Goal: Task Accomplishment & Management: Use online tool/utility

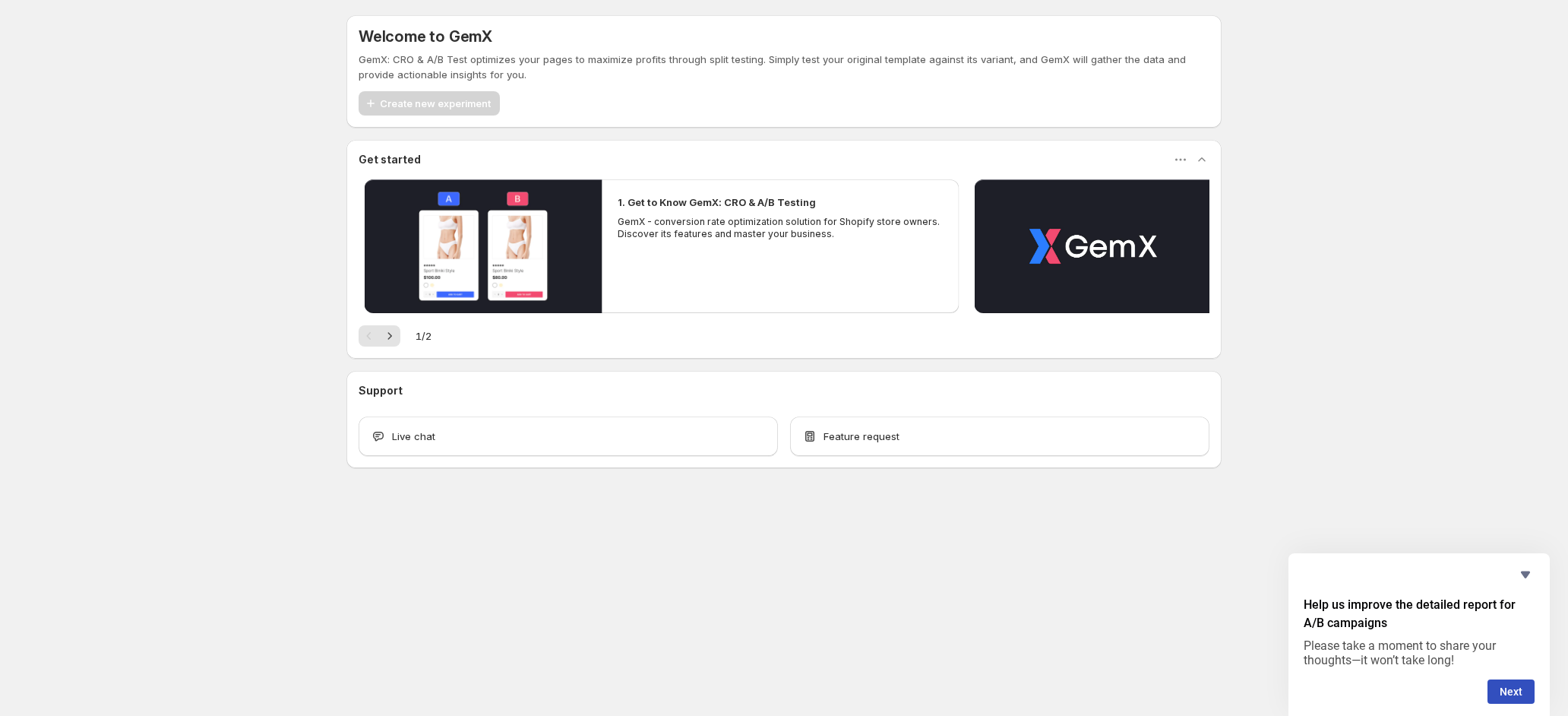
drag, startPoint x: 606, startPoint y: 192, endPoint x: 490, endPoint y: 237, distance: 124.4
click at [603, 237] on div "1. Get to Know GemX: CRO & A/B Testing GemX - conversion rate optimization solu…" at bounding box center [781, 217] width 357 height 76
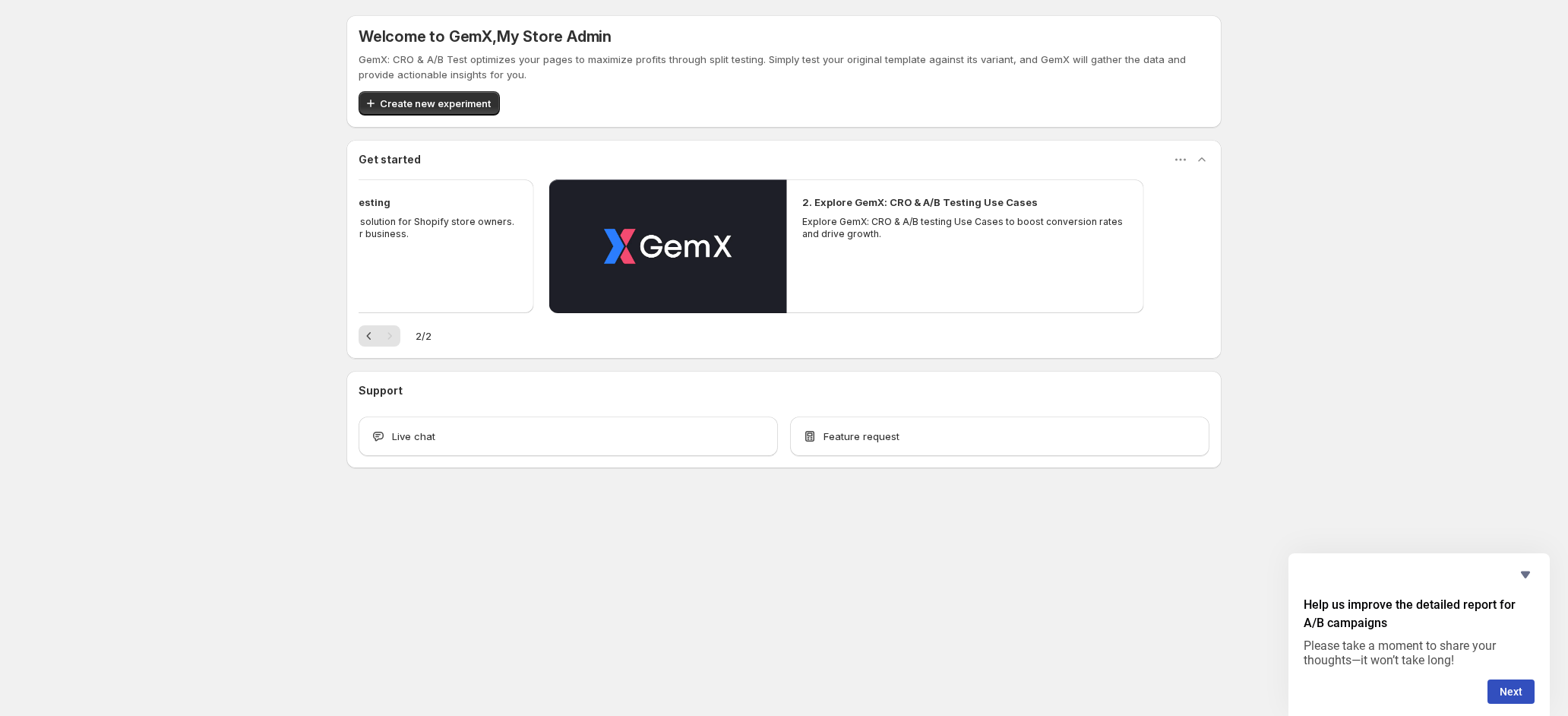
drag, startPoint x: 870, startPoint y: 225, endPoint x: 641, endPoint y: 232, distance: 229.1
click at [793, 227] on div "2. Explore GemX: CRO & A/B Testing Use Cases Explore GemX: CRO & A/B testing Us…" at bounding box center [965, 217] width 357 height 76
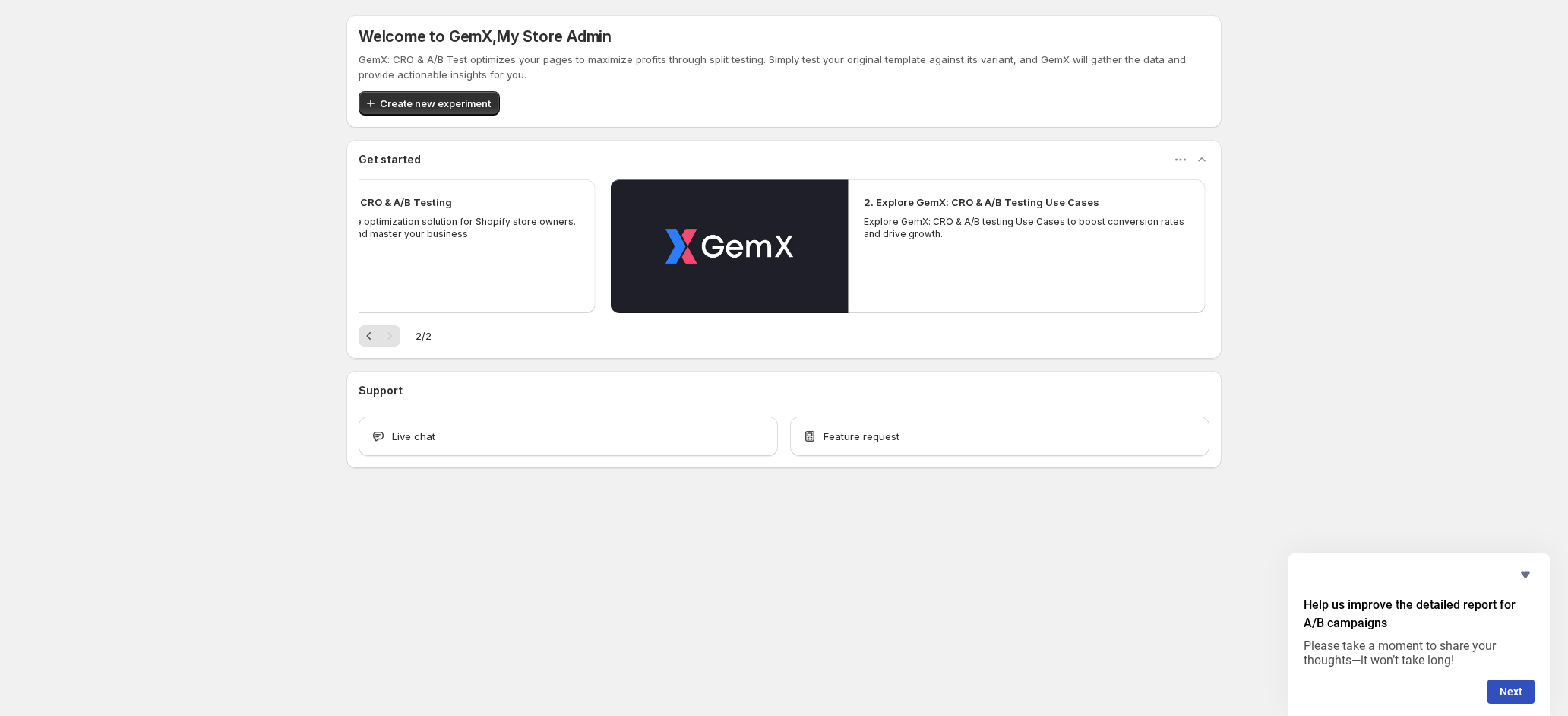
drag, startPoint x: 609, startPoint y: 229, endPoint x: 753, endPoint y: 213, distance: 144.9
click at [780, 230] on div "Welcome to GemX , My Store Admin GemX: CRO & A/B Test optimizes your pages to m…" at bounding box center [783, 241] width 875 height 453
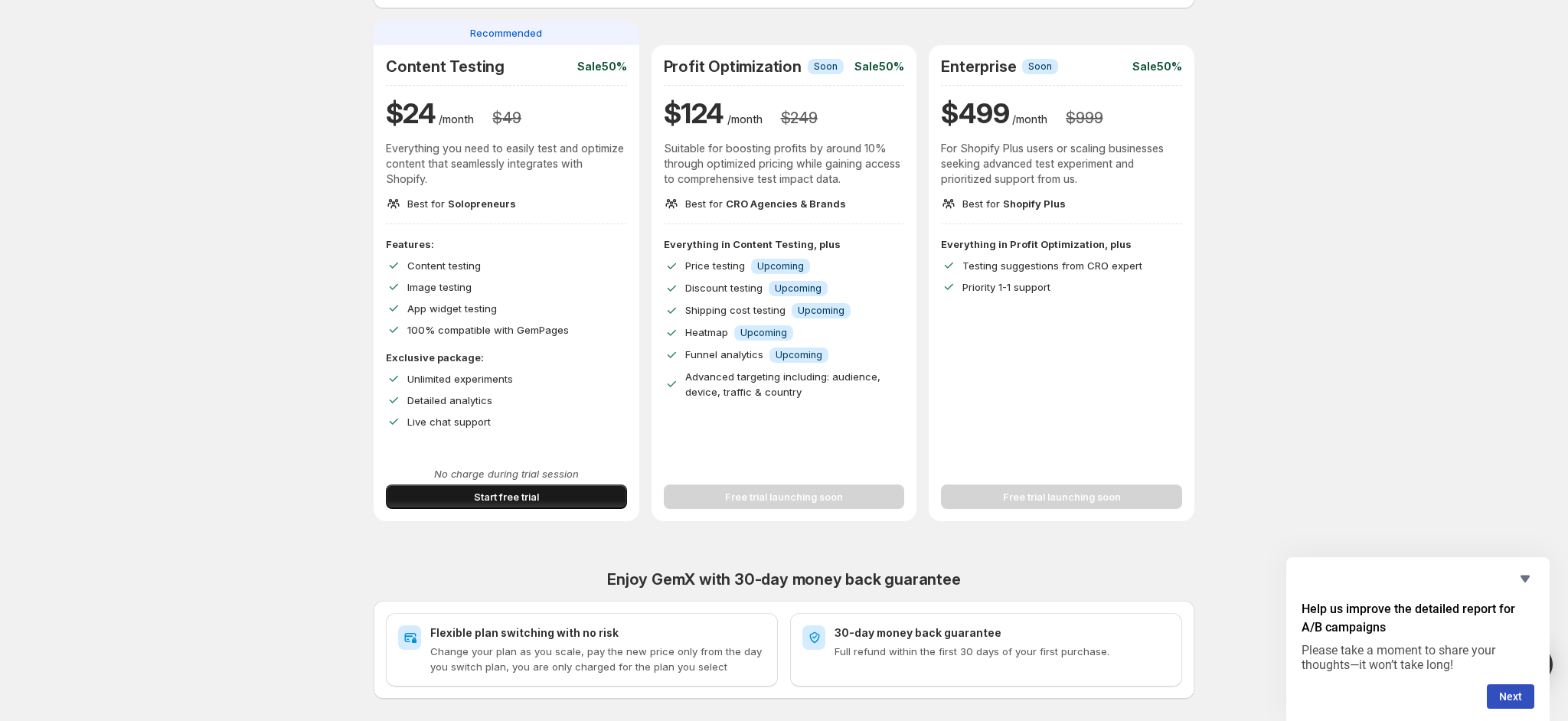
scroll to position [115, 0]
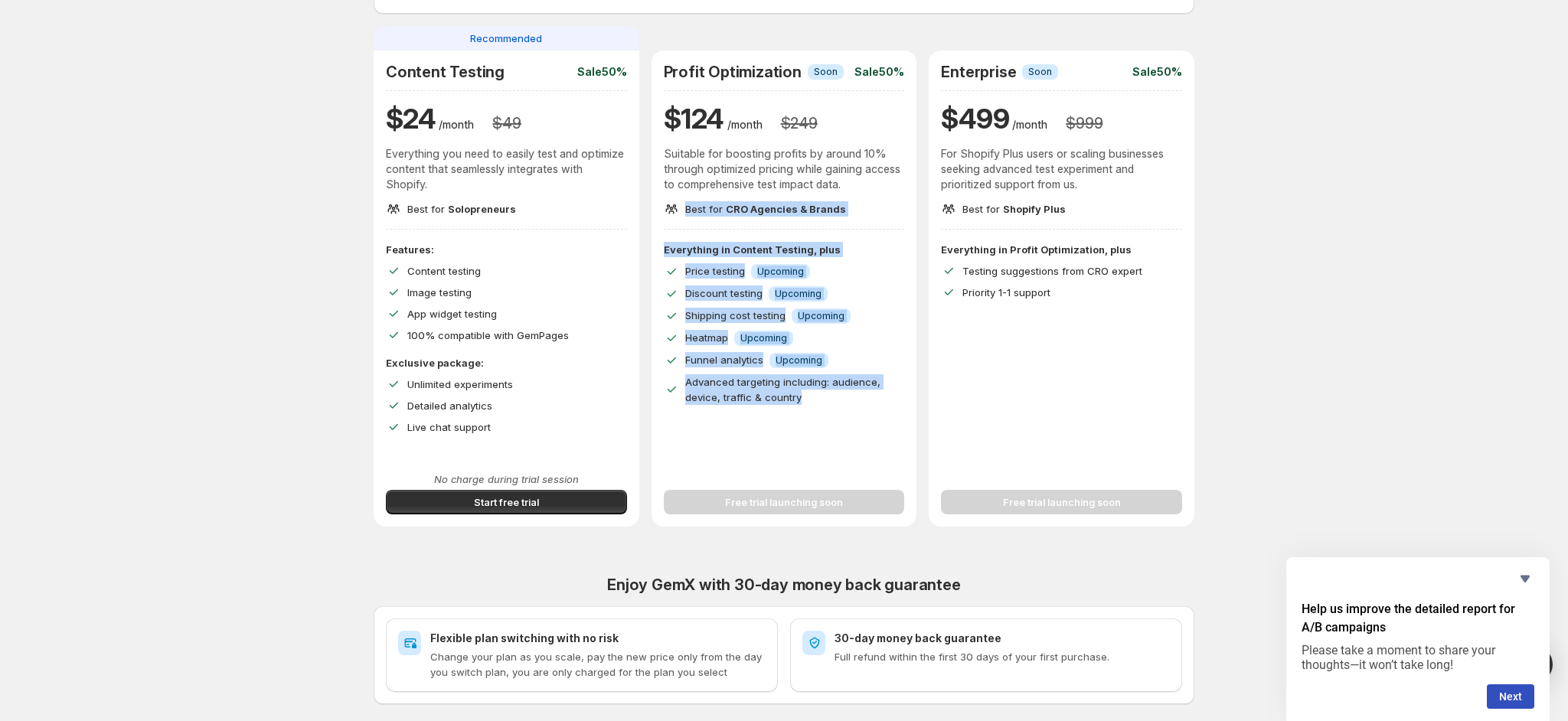
drag, startPoint x: 841, startPoint y: 414, endPoint x: 688, endPoint y: 223, distance: 244.7
click at [688, 223] on div "Profit Optimization Info Soon Sale 50% $ 124 /month $ 249 Suitable for boosting…" at bounding box center [784, 289] width 266 height 476
click at [687, 222] on div "Profit Optimization Info Soon Sale 50% $ 124 /month $ 249 Suitable for boosting…" at bounding box center [784, 145] width 241 height 167
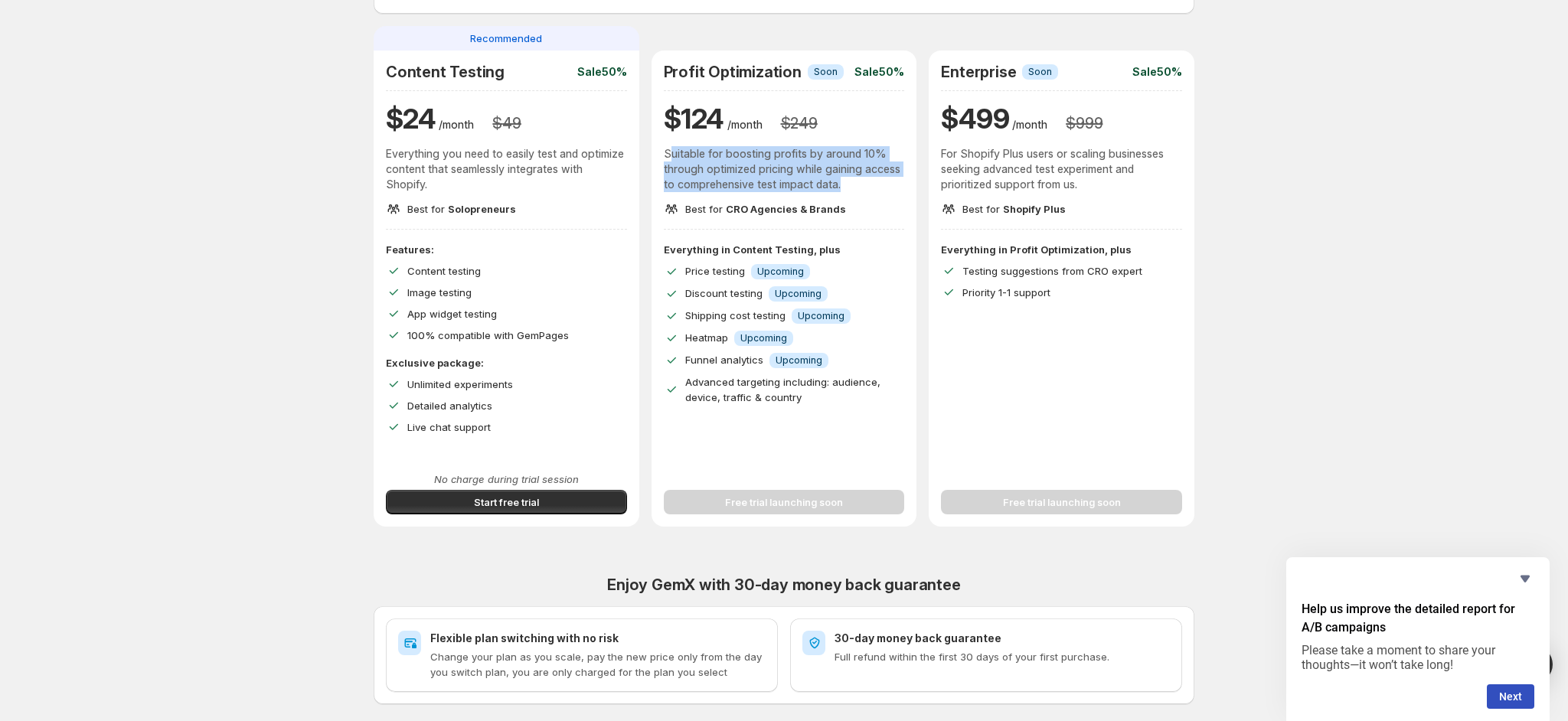
drag, startPoint x: 674, startPoint y: 147, endPoint x: 857, endPoint y: 187, distance: 187.3
click at [857, 187] on p "Suitable for boosting profits by around 10% through optimized pricing while gai…" at bounding box center [784, 169] width 241 height 46
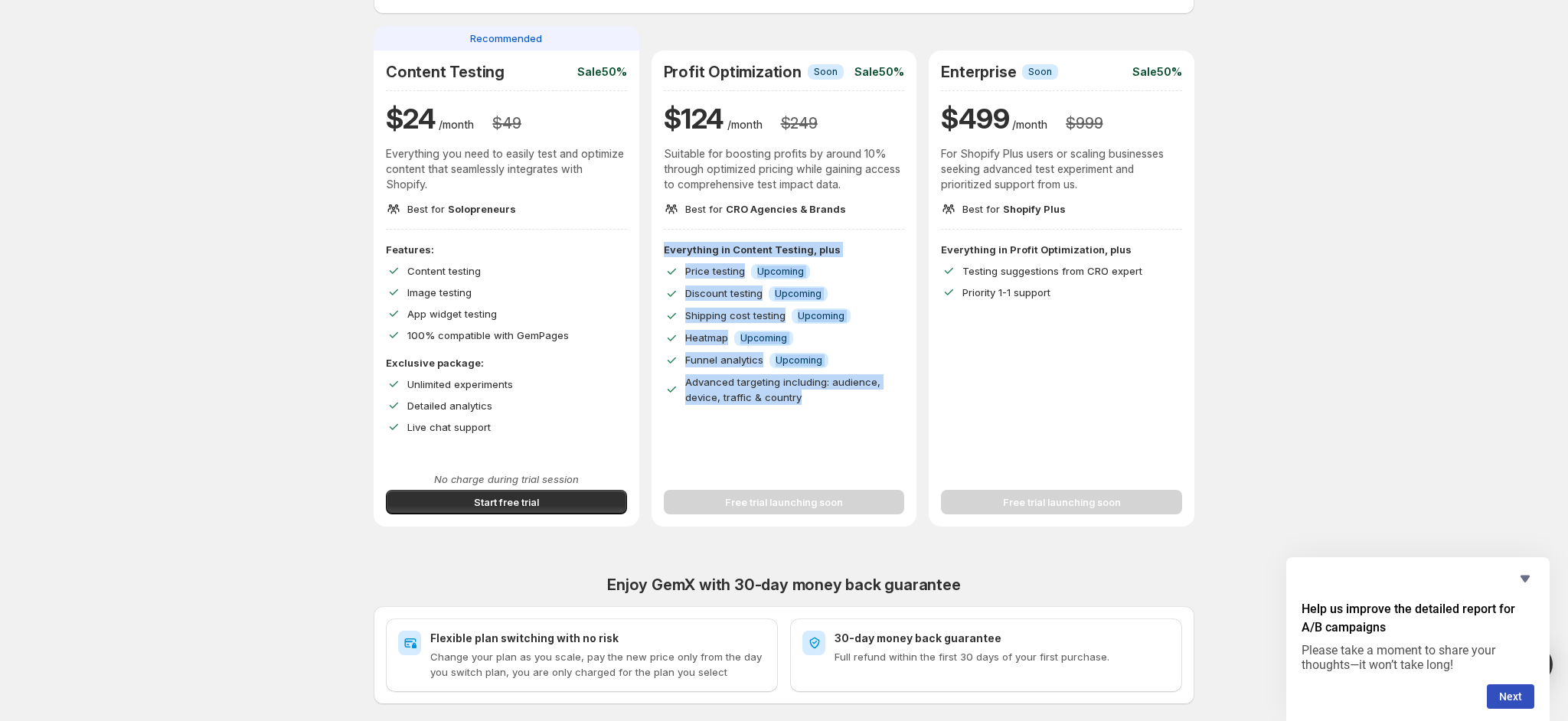
drag, startPoint x: 774, startPoint y: 334, endPoint x: 663, endPoint y: 246, distance: 141.7
click at [663, 246] on div "Everything in Content Testing, plus Price testing Info Upcoming Discount testin…" at bounding box center [784, 350] width 266 height 217
click at [663, 245] on div "Everything in Content Testing, plus Price testing Info Upcoming Discount testin…" at bounding box center [784, 350] width 266 height 217
drag, startPoint x: 665, startPoint y: 243, endPoint x: 853, endPoint y: 406, distance: 248.8
click at [853, 406] on div "Everything in Content Testing, plus Price testing Info Upcoming Discount testin…" at bounding box center [784, 350] width 266 height 217
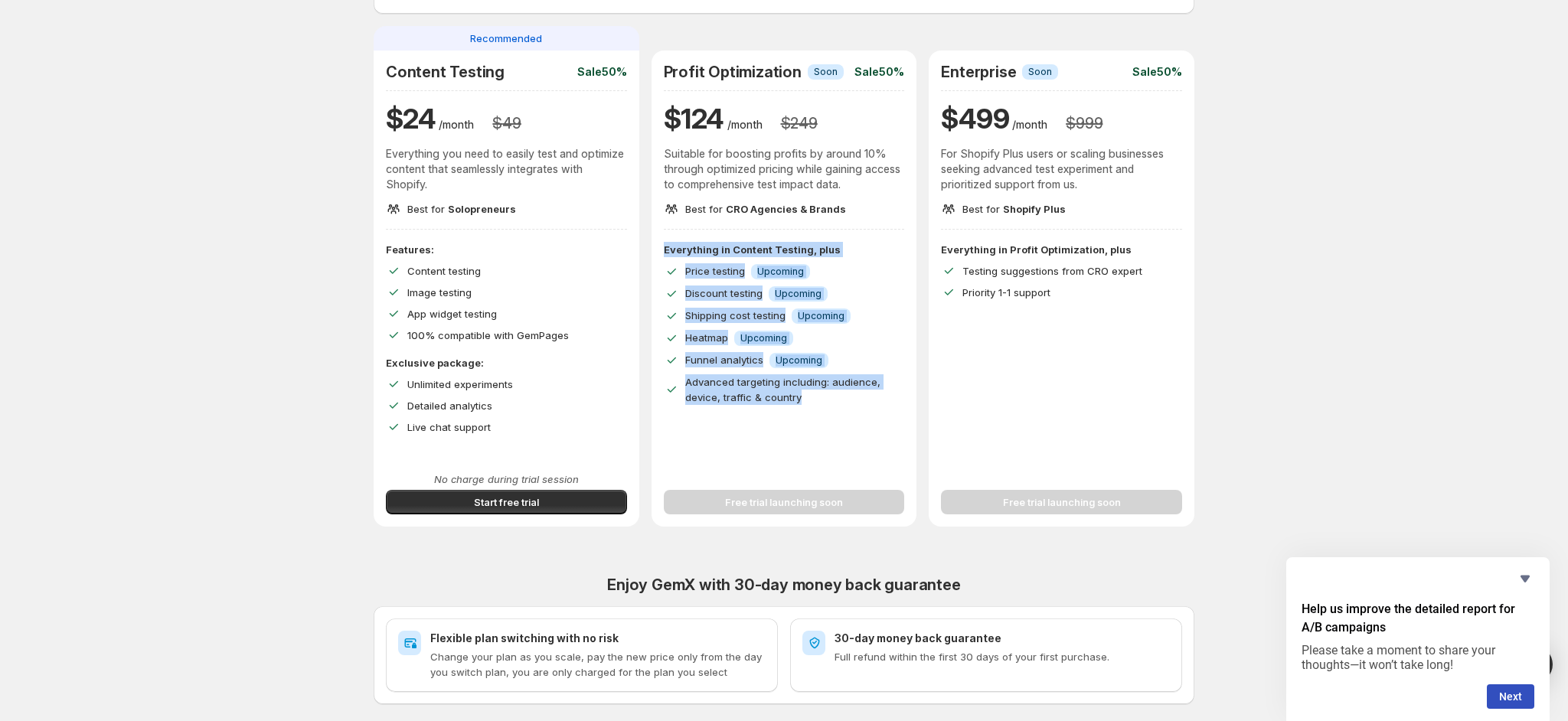
click at [853, 406] on div "Everything in Content Testing, plus Price testing Info Upcoming Discount testin…" at bounding box center [784, 350] width 266 height 217
drag, startPoint x: 837, startPoint y: 404, endPoint x: 668, endPoint y: 252, distance: 227.3
click at [668, 252] on div "Everything in Content Testing, plus Price testing Info Upcoming Discount testin…" at bounding box center [784, 350] width 266 height 217
click at [668, 252] on p "Everything in Content Testing, plus" at bounding box center [784, 249] width 241 height 15
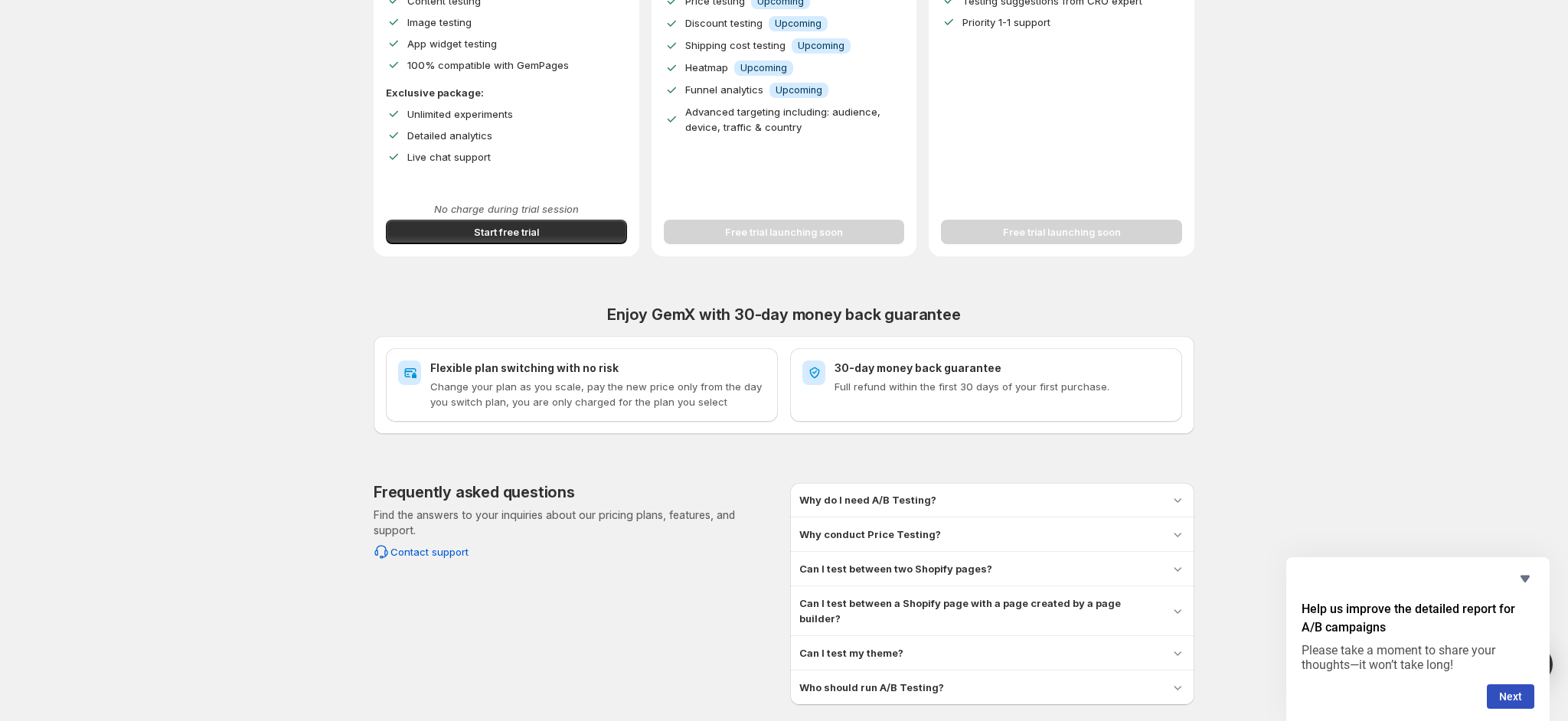
scroll to position [437, 0]
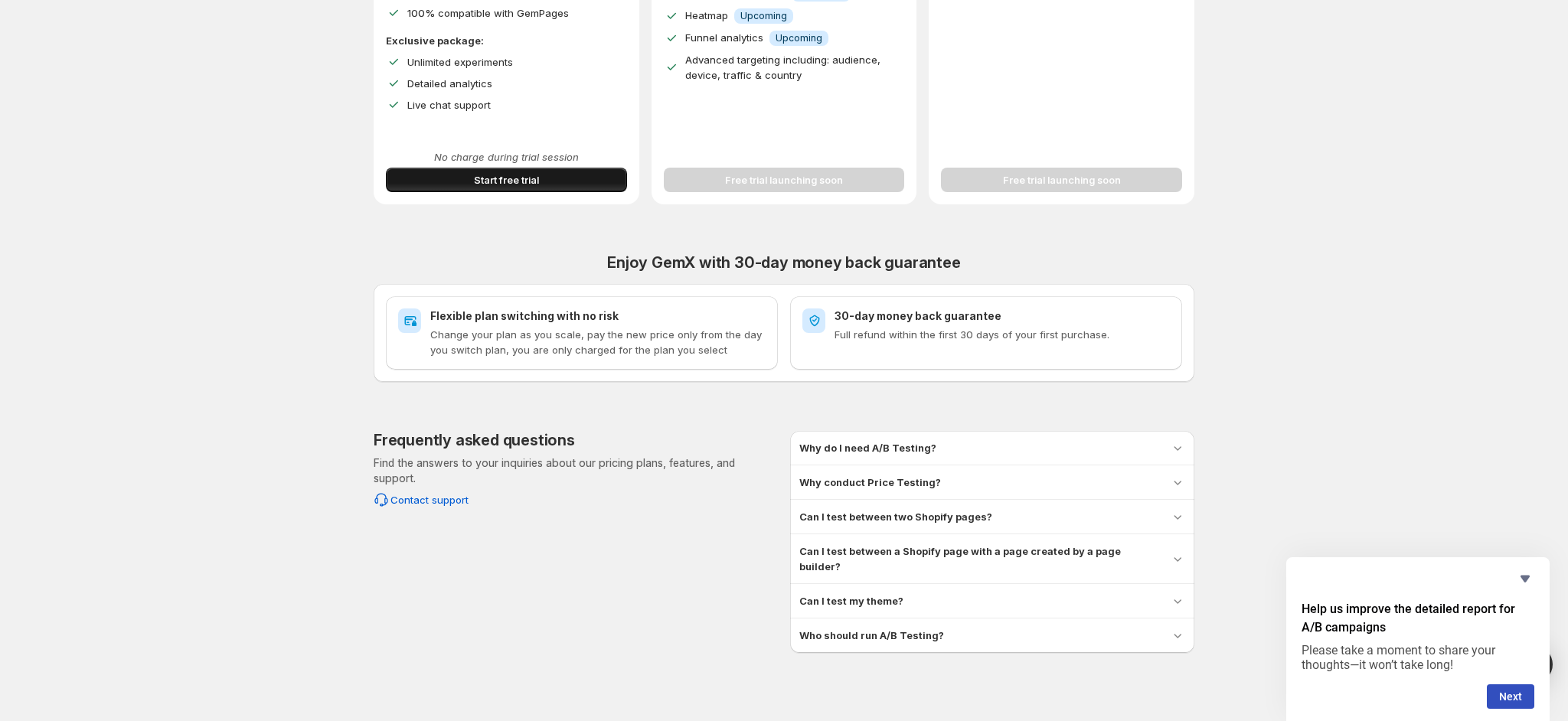
click at [498, 180] on span "Start free trial" at bounding box center [506, 179] width 65 height 15
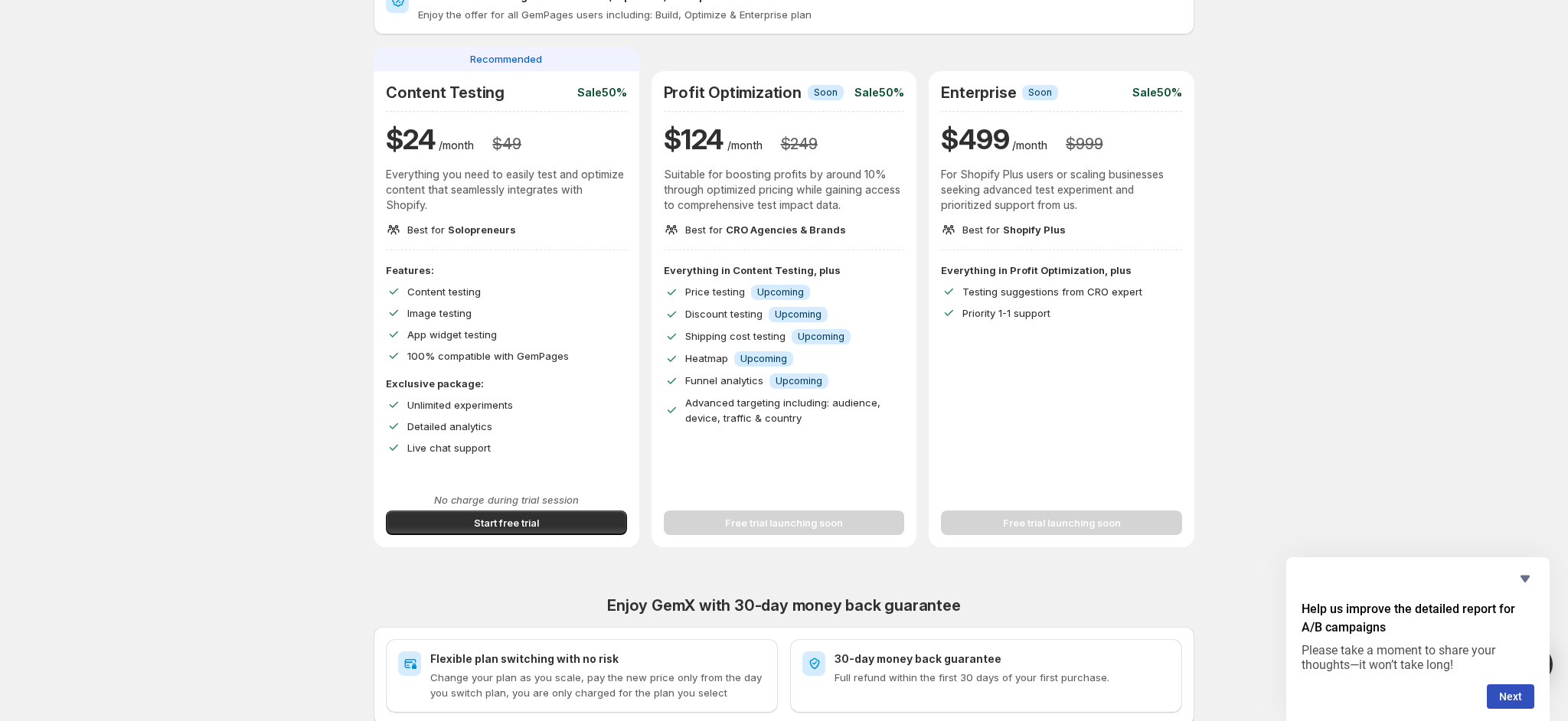
scroll to position [115, 0]
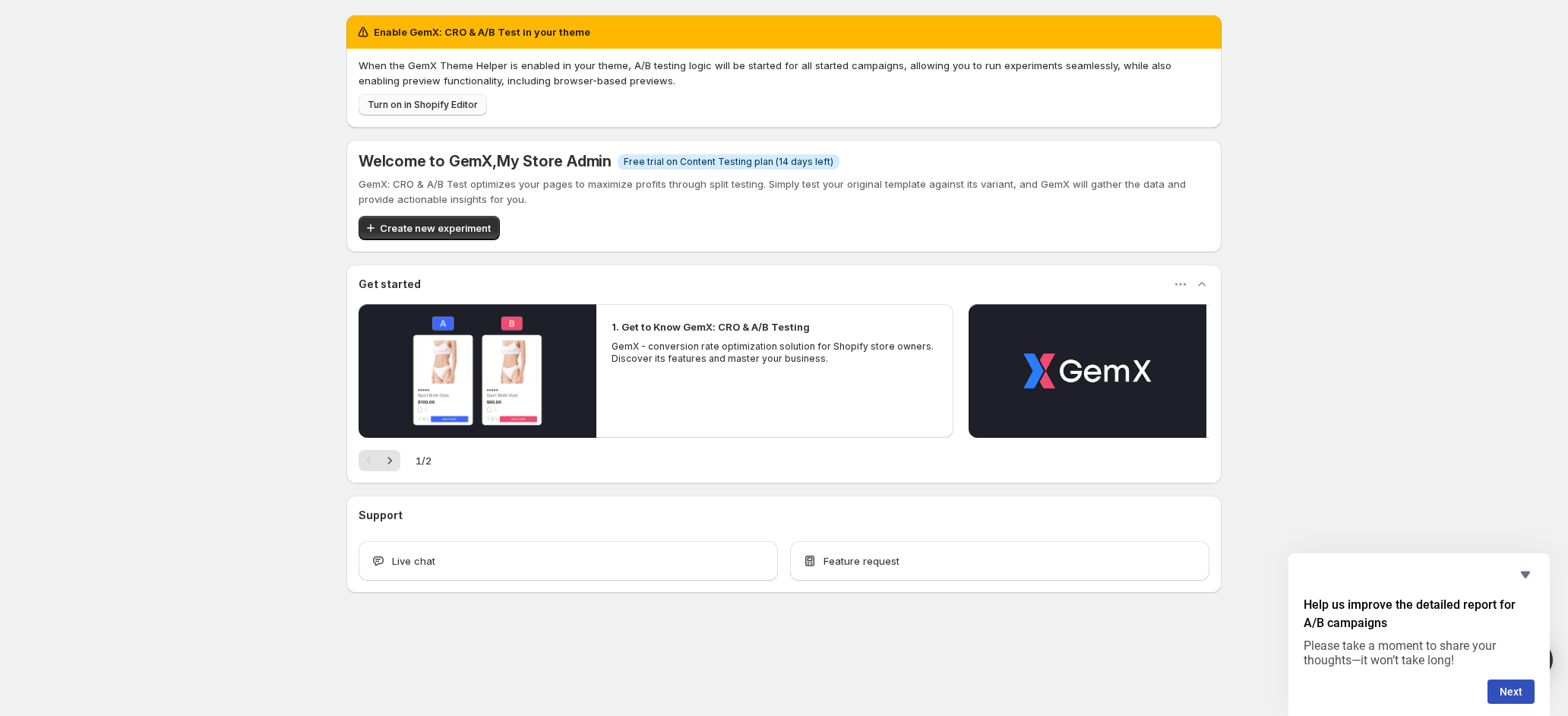
click at [425, 104] on span "Turn on in Shopify Editor" at bounding box center [423, 104] width 110 height 12
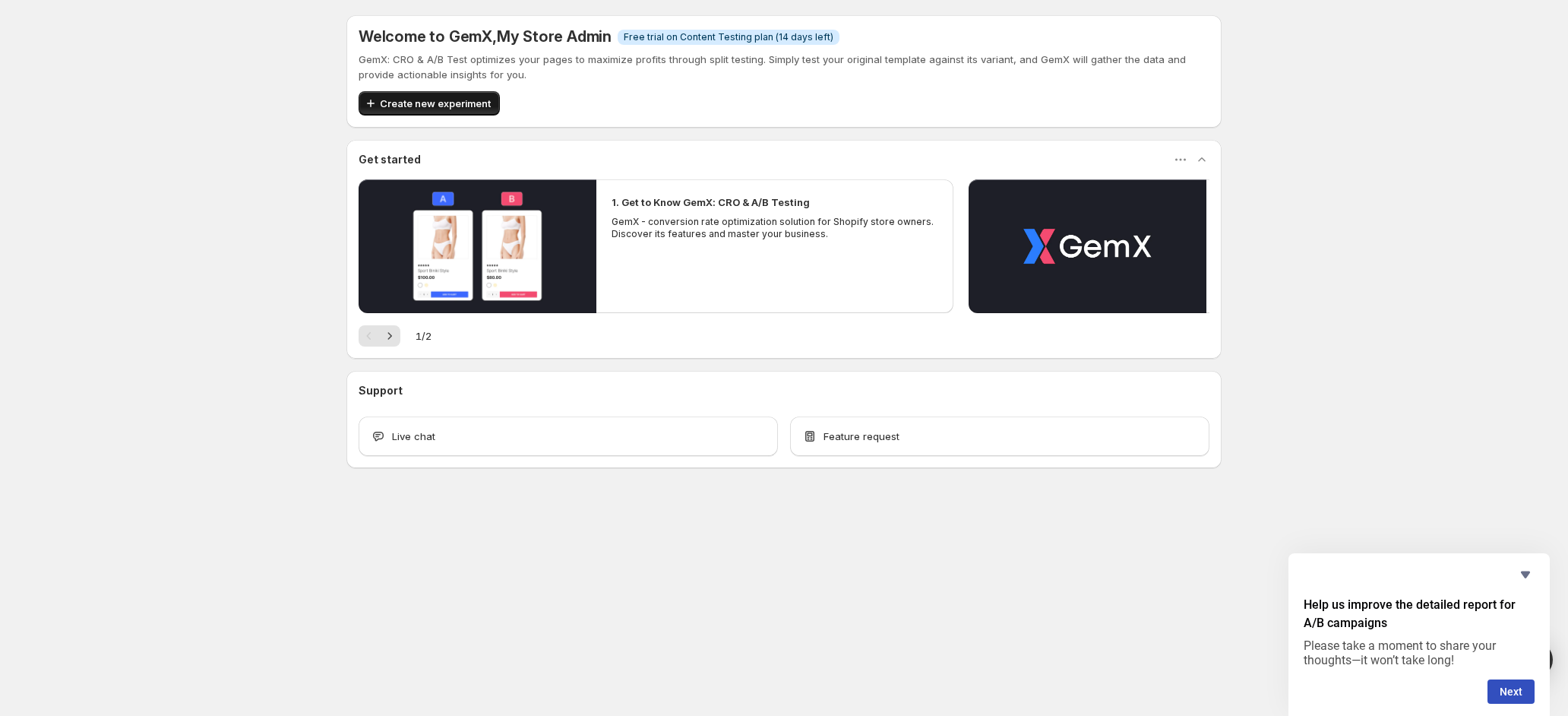
click at [436, 109] on span "Create new experiment" at bounding box center [435, 103] width 111 height 15
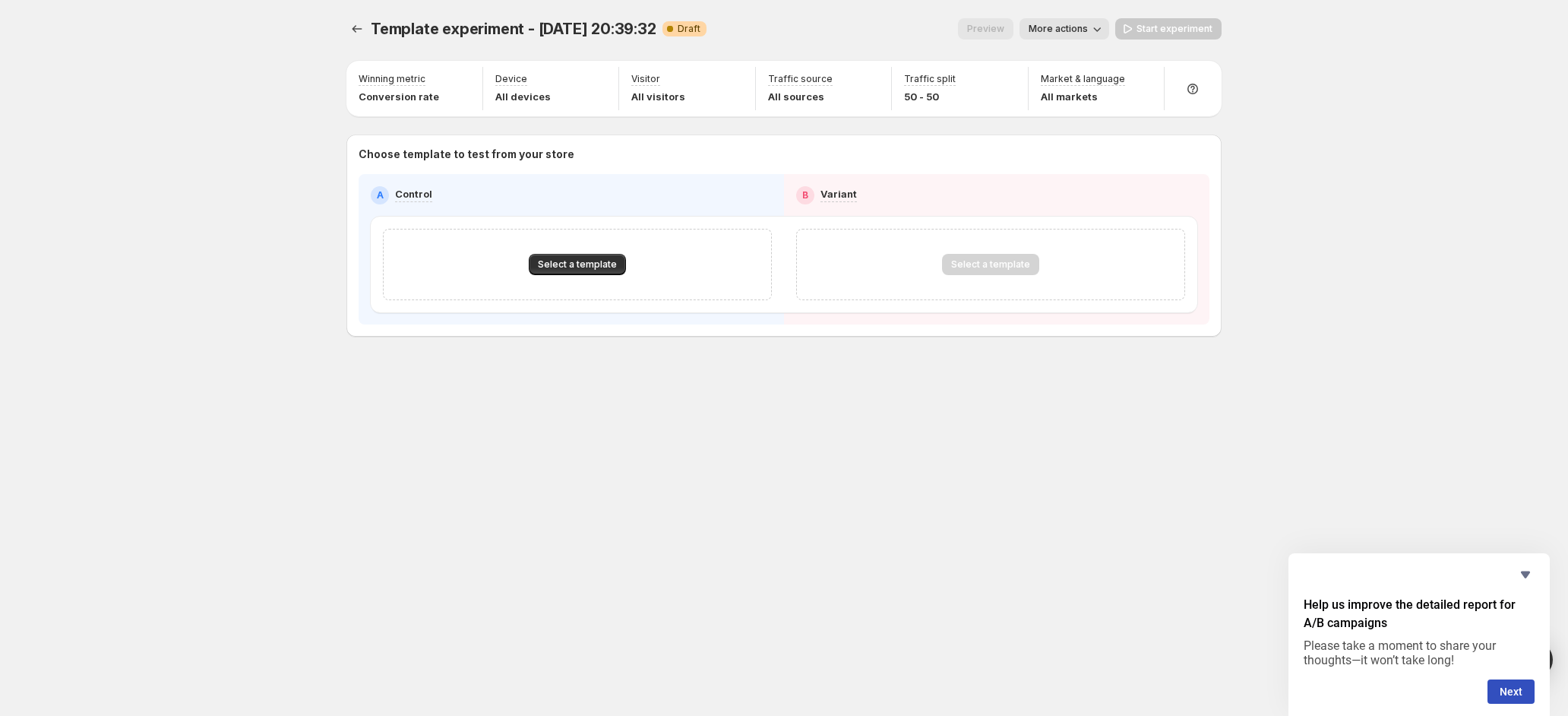
click at [986, 268] on div "Select a template" at bounding box center [991, 264] width 97 height 21
click at [607, 254] on button "Select a template" at bounding box center [578, 264] width 97 height 21
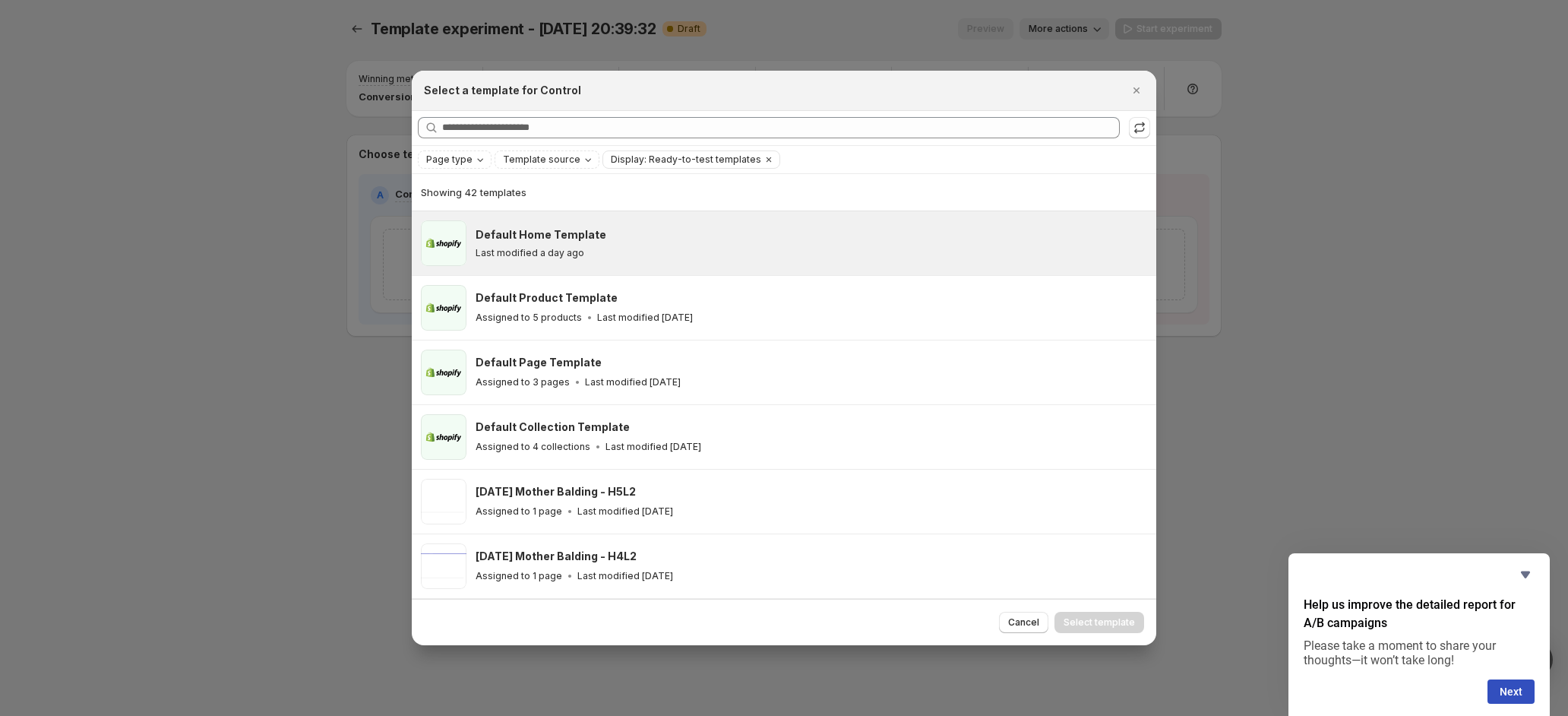
click at [741, 241] on div "Default Home Template" at bounding box center [809, 234] width 667 height 15
click at [1102, 618] on span "Select template" at bounding box center [1099, 622] width 71 height 12
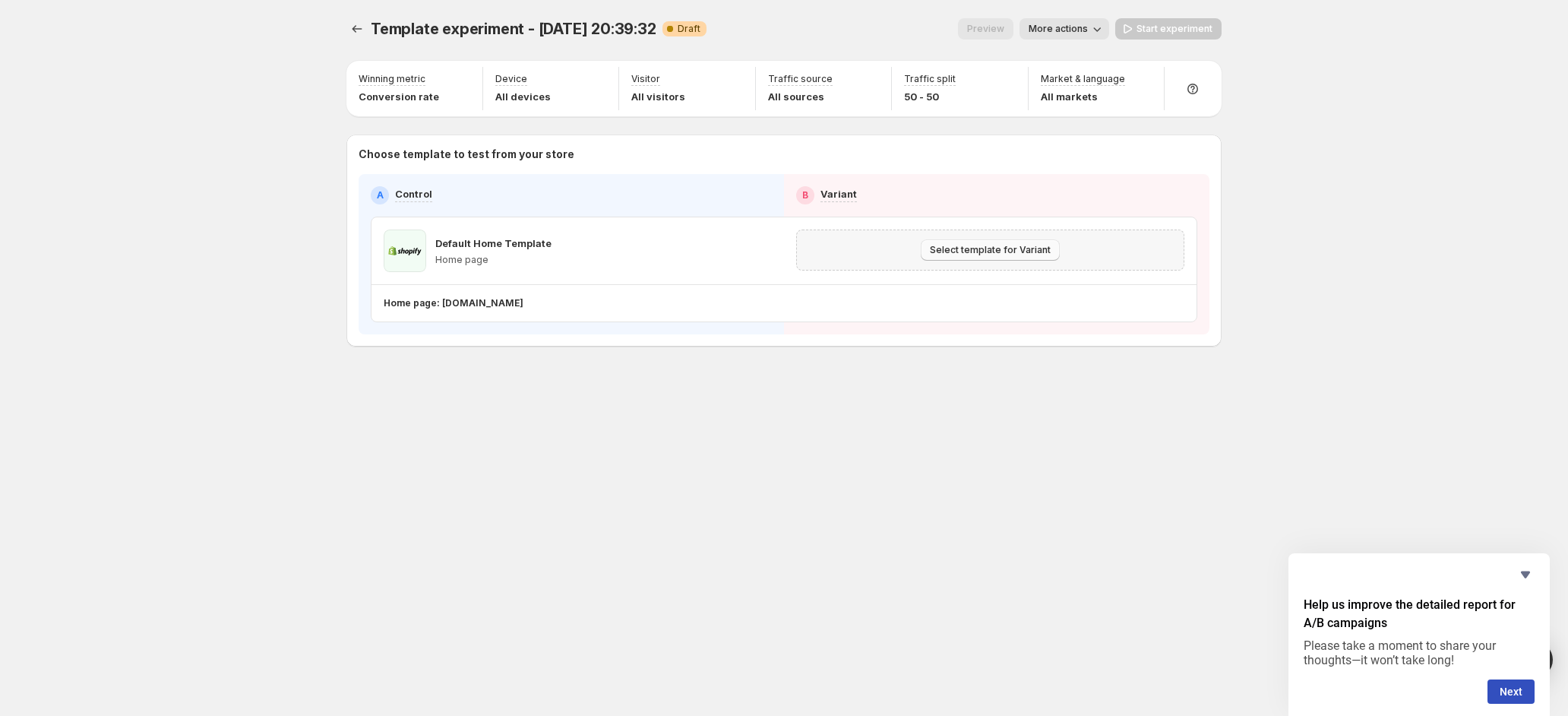
click at [951, 252] on span "Select template for Variant" at bounding box center [990, 250] width 121 height 12
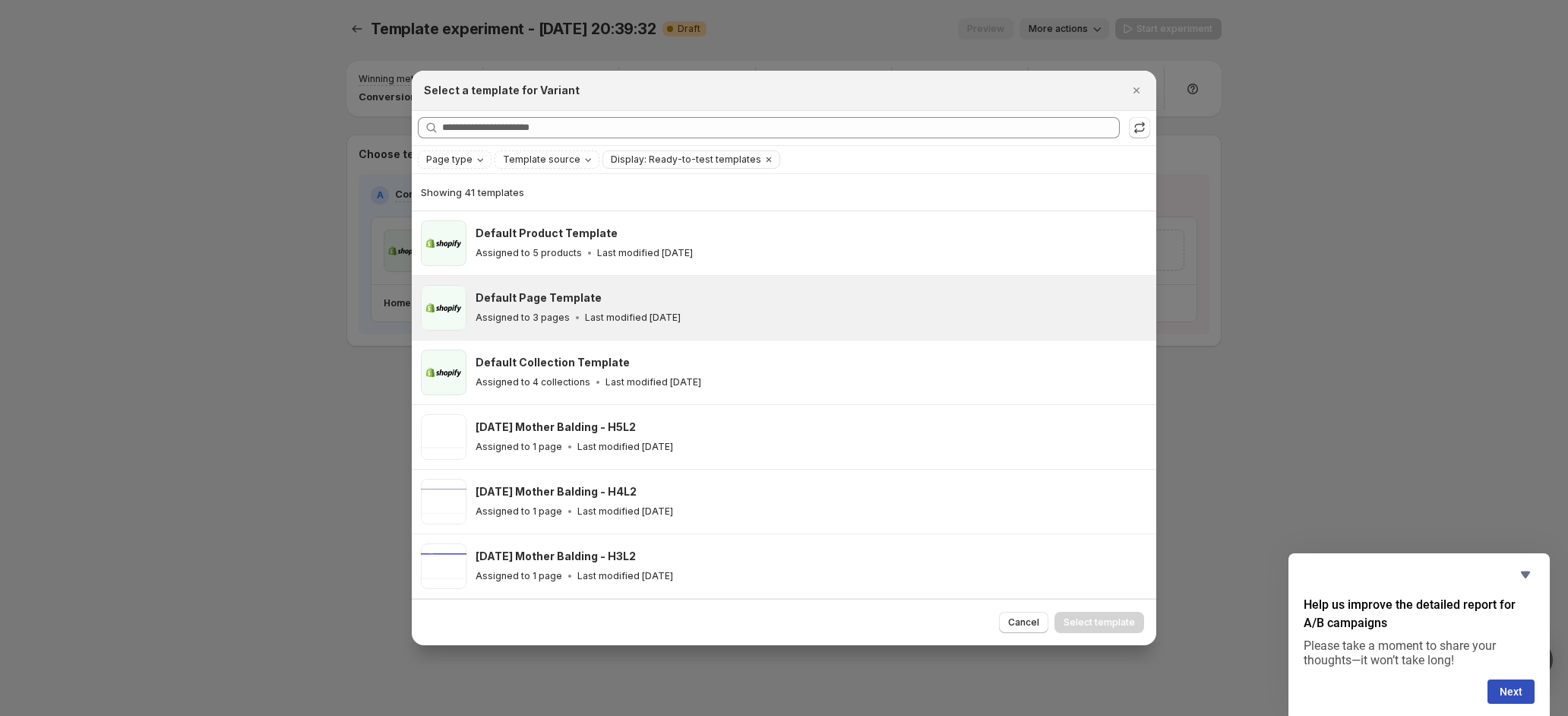
click at [855, 320] on div "Assigned to 3 pages Last modified [DATE]" at bounding box center [809, 317] width 667 height 15
click at [1110, 619] on span "Select template" at bounding box center [1099, 622] width 71 height 12
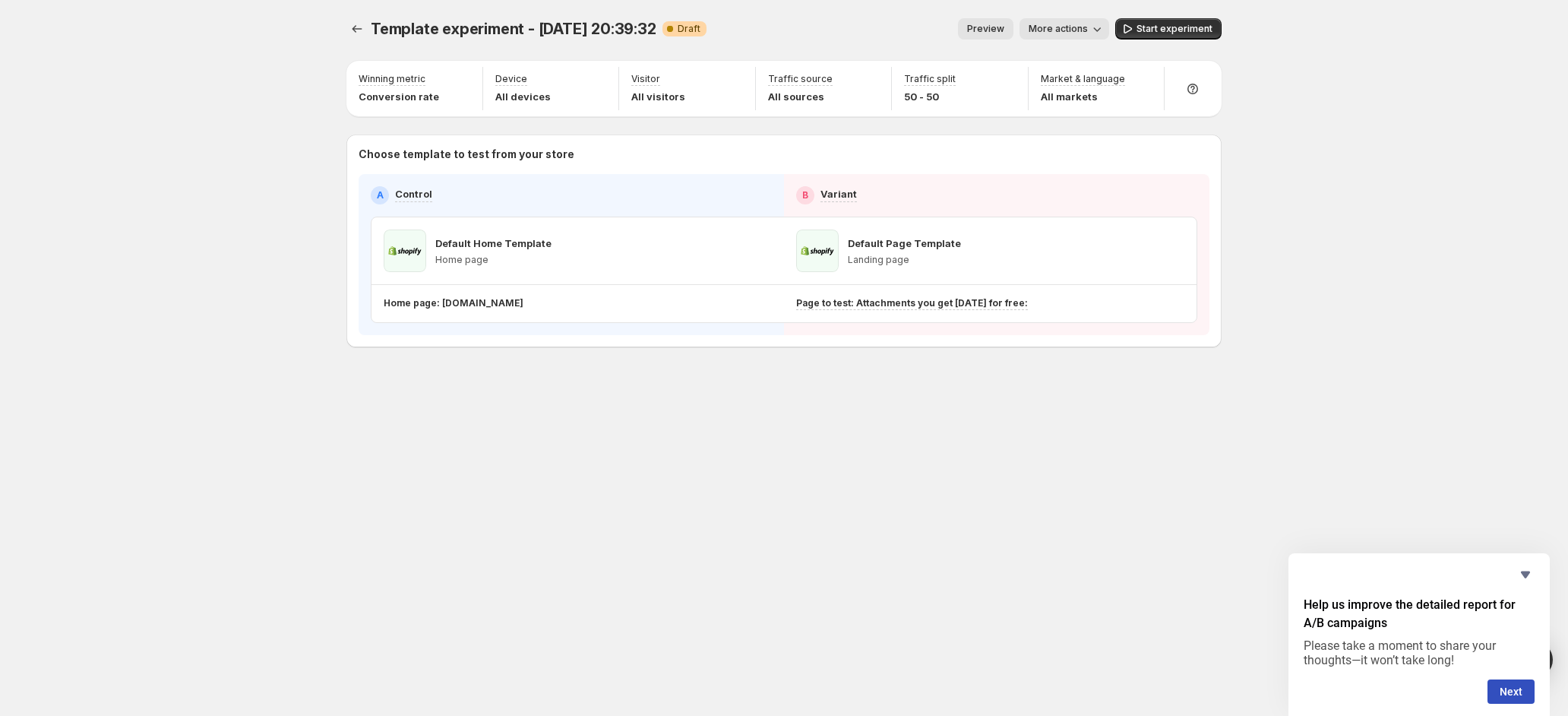
click at [1093, 26] on icon "button" at bounding box center [1096, 28] width 15 height 15
click at [1087, 24] on span "More actions" at bounding box center [1059, 28] width 60 height 12
drag, startPoint x: 712, startPoint y: 28, endPoint x: 366, endPoint y: 24, distance: 346.0
click at [366, 24] on div "Template experiment - [DATE] 20:39:32 Warning Complete Draft Preview More actio…" at bounding box center [783, 28] width 875 height 21
click at [366, 24] on button "Experiments" at bounding box center [356, 28] width 21 height 21
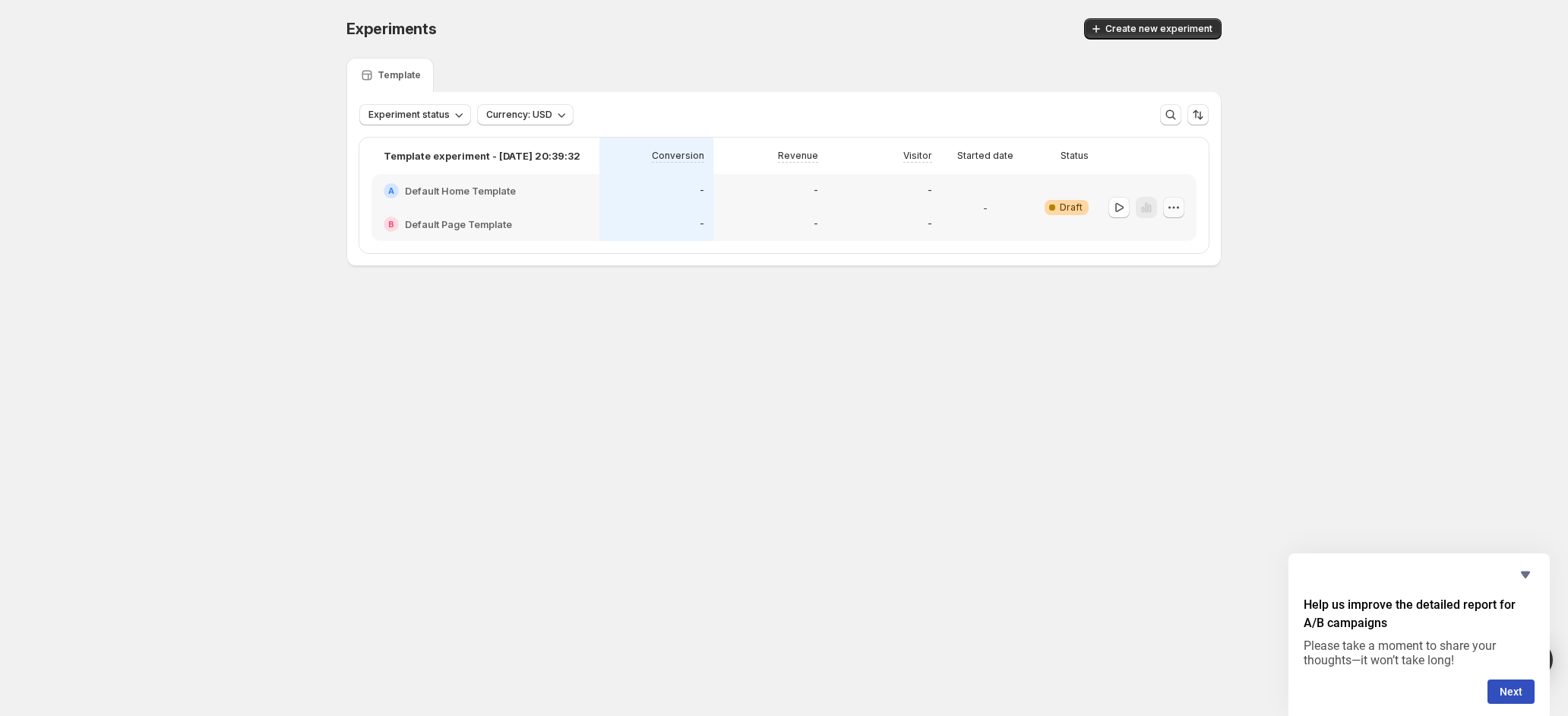
click at [1180, 203] on icon "button" at bounding box center [1173, 207] width 15 height 15
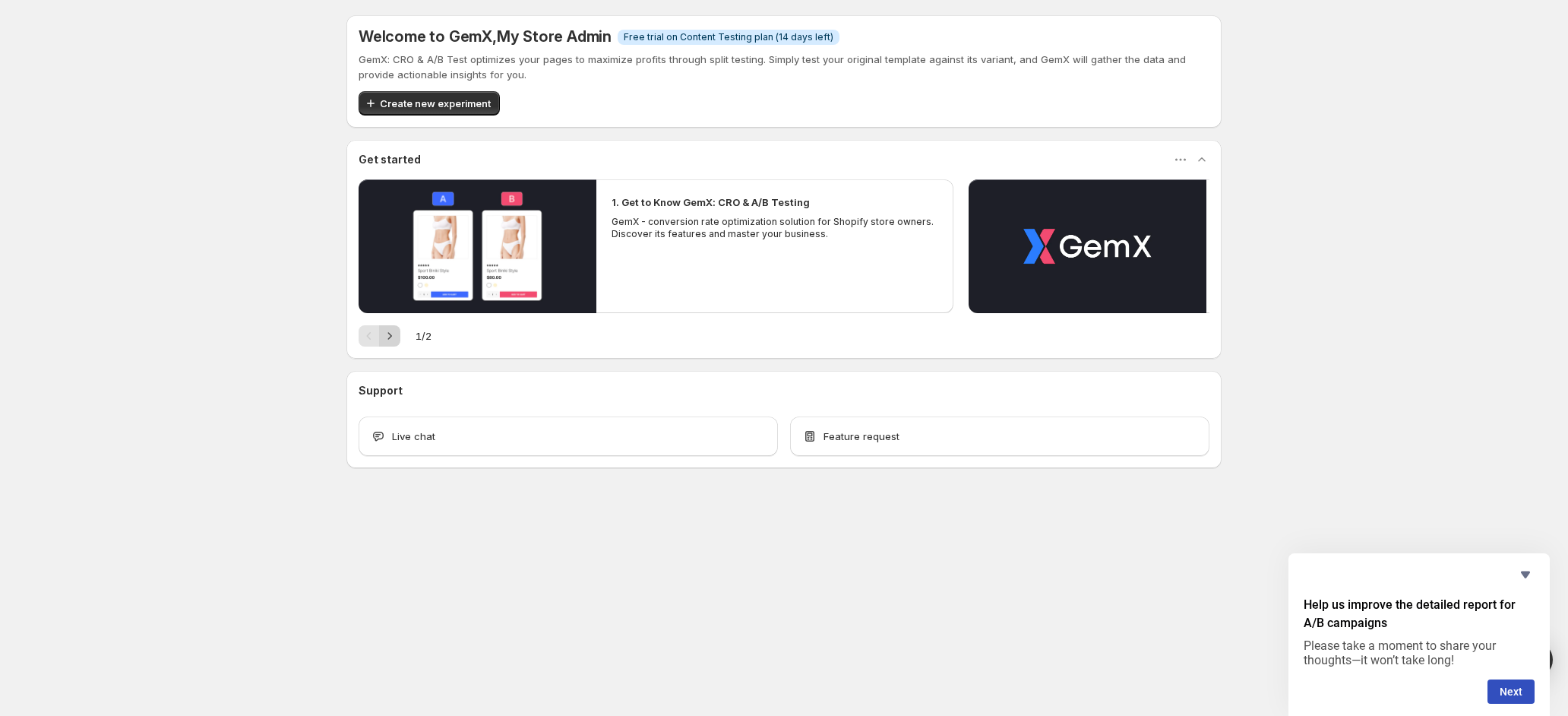
click at [386, 331] on icon "Next" at bounding box center [389, 335] width 15 height 15
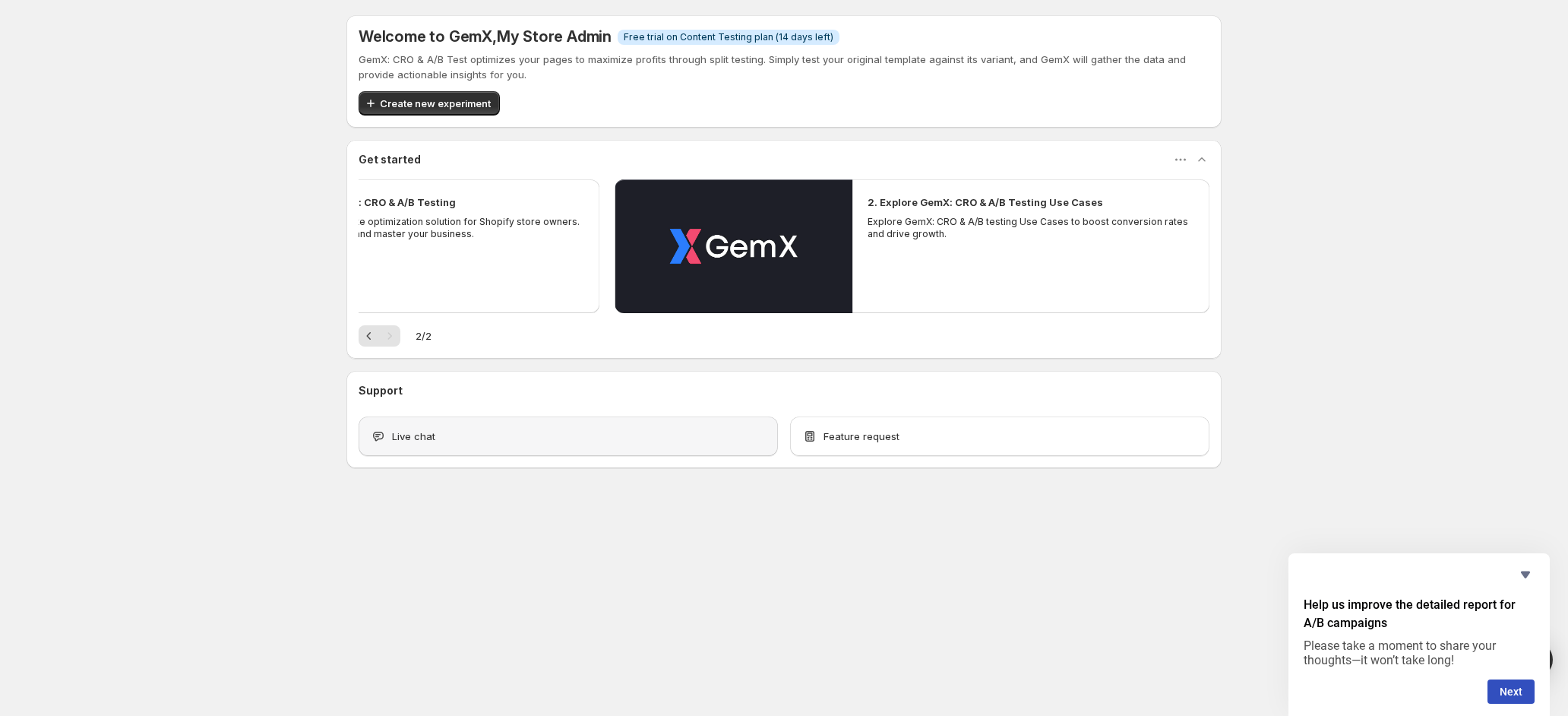
click at [691, 433] on div "Live chat" at bounding box center [567, 436] width 395 height 15
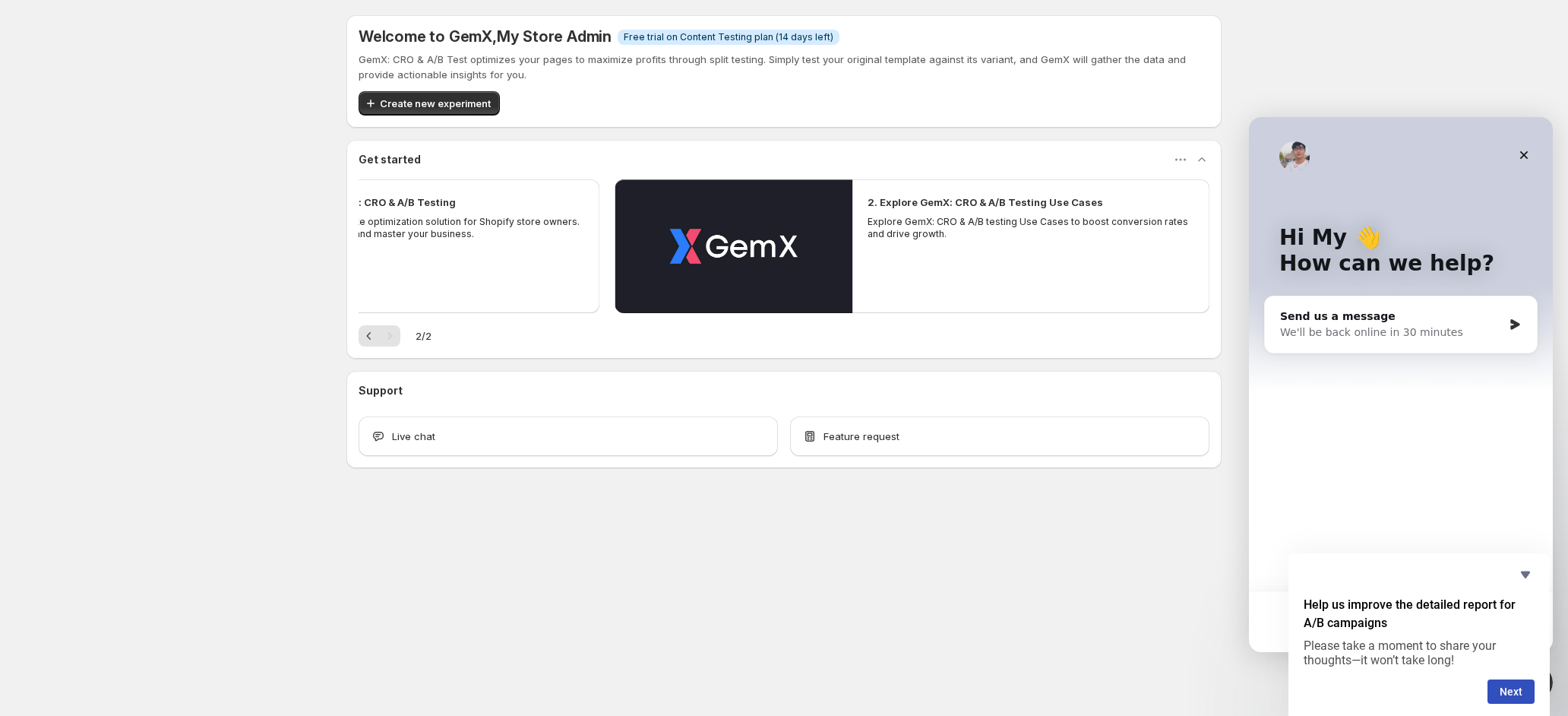
click at [1398, 466] on div "Hi My 👋 How can we help? Send us a message We'll be back online in 30 minutes" at bounding box center [1401, 353] width 304 height 473
click at [439, 108] on span "Create new experiment" at bounding box center [435, 103] width 111 height 15
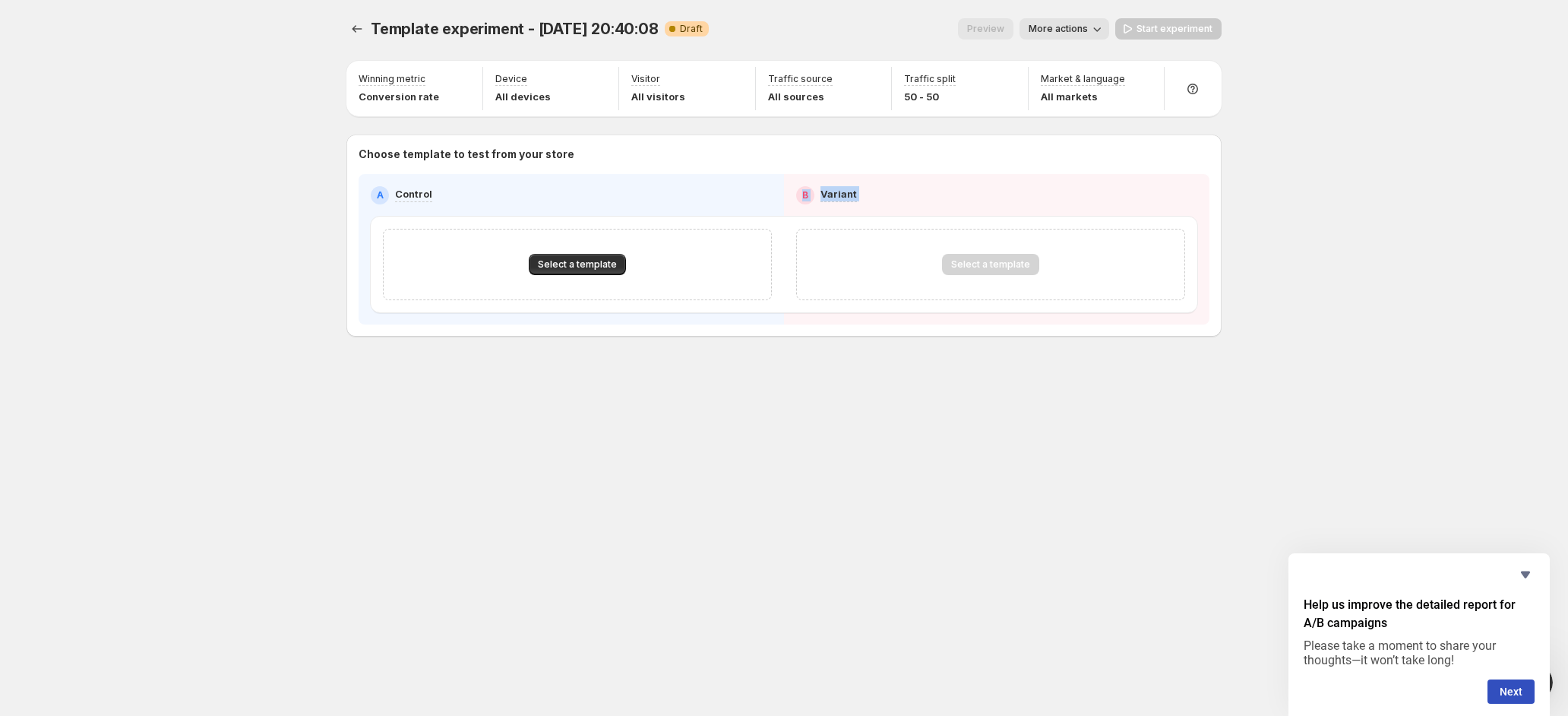
click at [784, 202] on div "B Variant" at bounding box center [990, 195] width 414 height 18
click at [1192, 83] on icon at bounding box center [1192, 89] width 15 height 15
click at [1224, 129] on span "Setup guide" at bounding box center [1199, 131] width 89 height 15
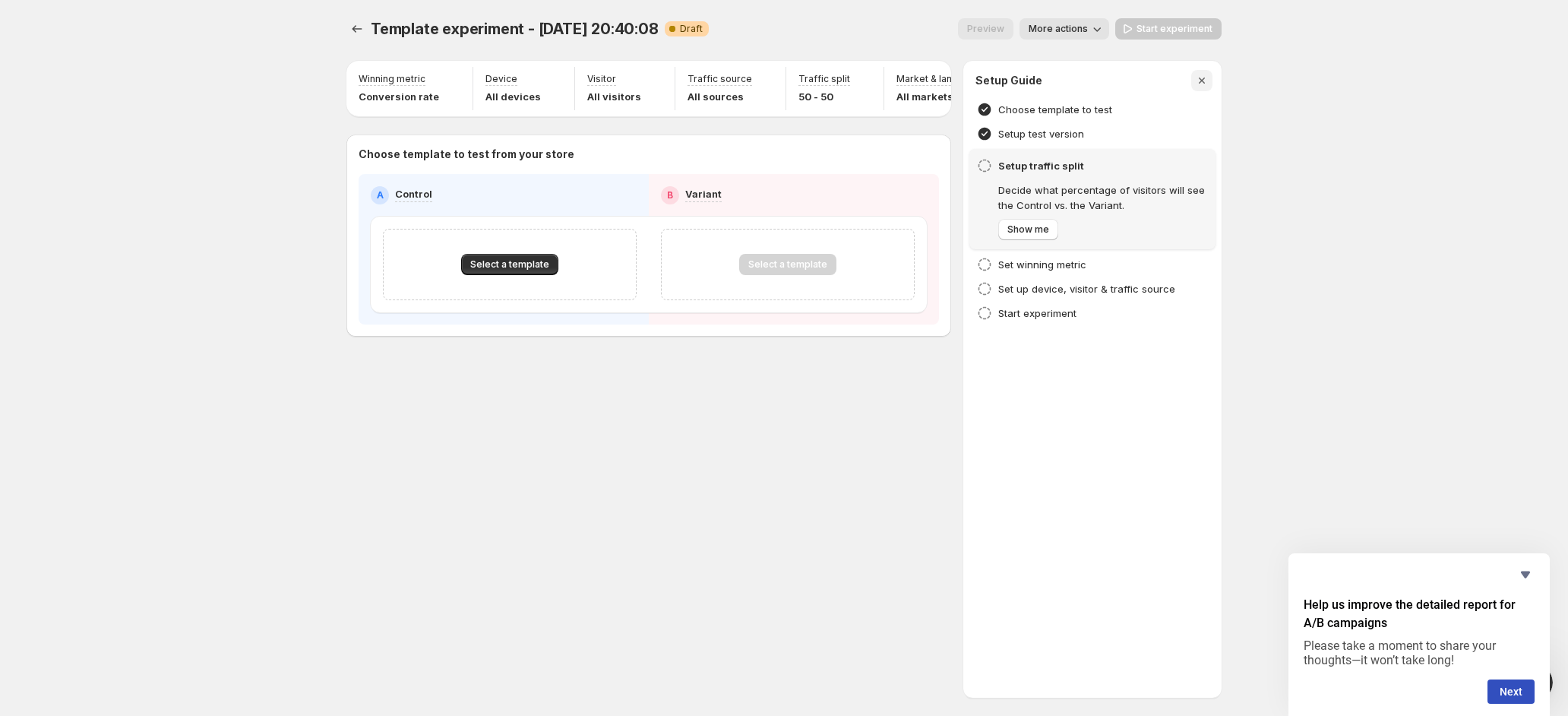
click at [1197, 82] on icon "button" at bounding box center [1202, 80] width 15 height 15
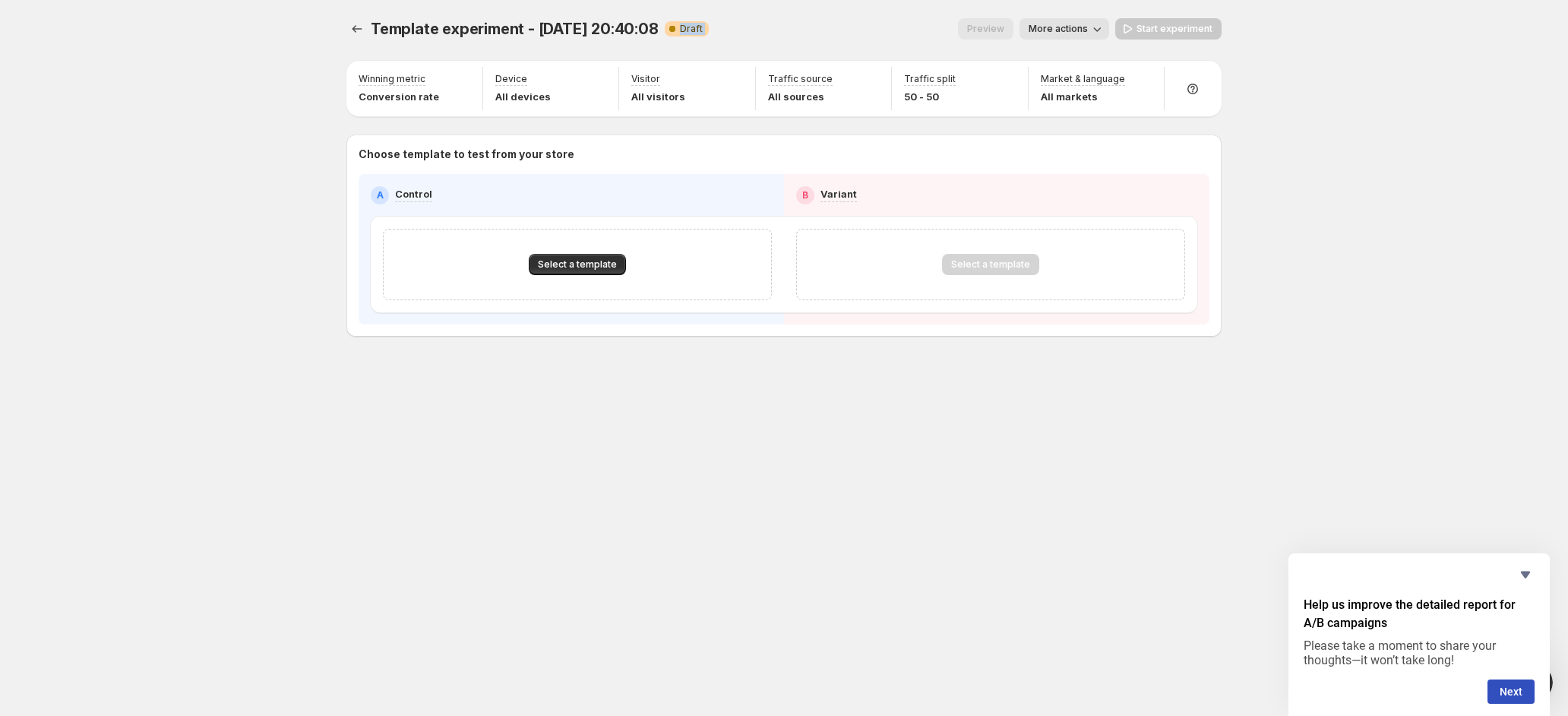
drag, startPoint x: 663, startPoint y: 24, endPoint x: 736, endPoint y: 22, distance: 73.0
click at [736, 22] on div "Template experiment - [DATE] 20:40:08 Warning Complete Draft Preview More actio…" at bounding box center [783, 28] width 875 height 21
click at [736, 22] on div "Preview More actions" at bounding box center [915, 28] width 388 height 21
drag, startPoint x: 736, startPoint y: 22, endPoint x: 393, endPoint y: 19, distance: 343.0
click at [393, 20] on div "Template experiment - [DATE] 20:40:08 Warning Complete Draft Preview More actio…" at bounding box center [783, 28] width 875 height 21
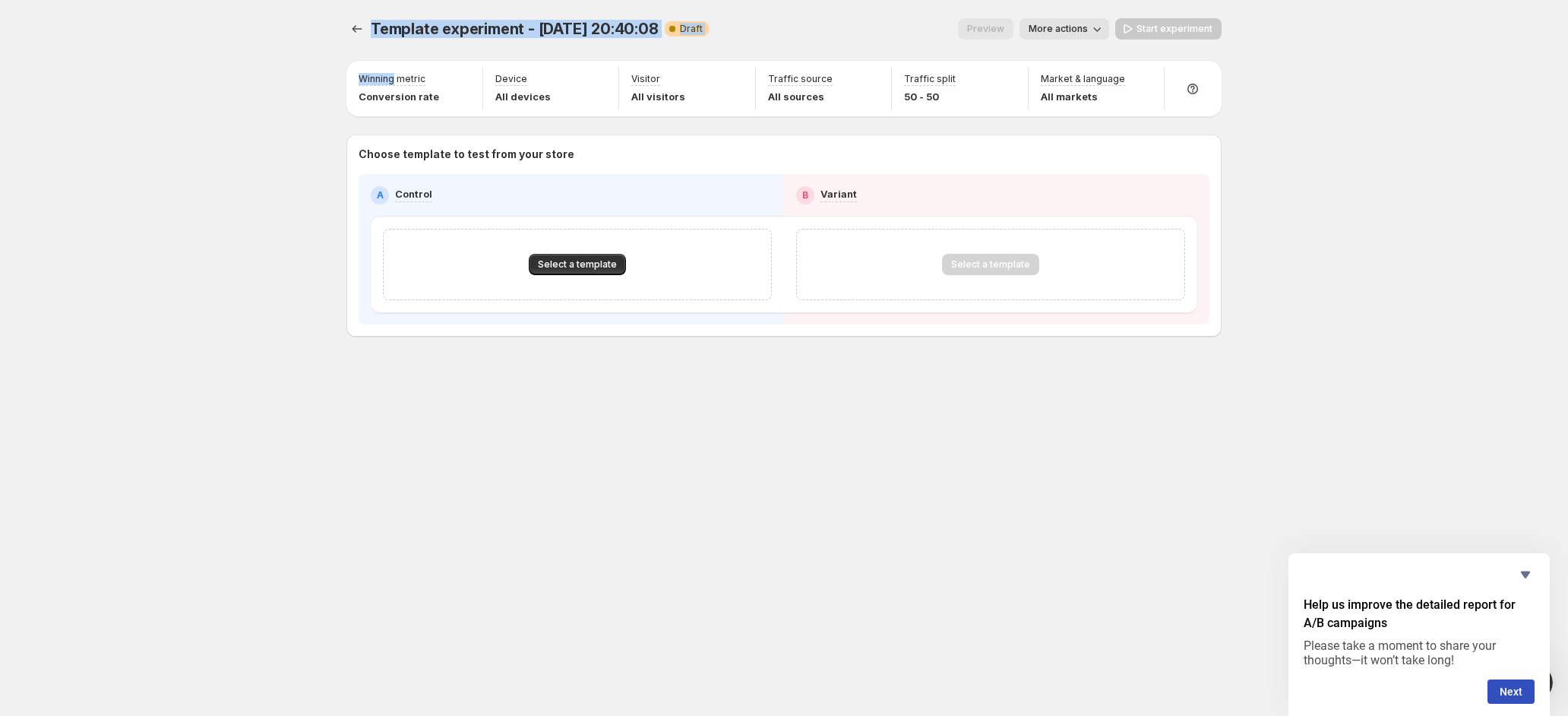
click at [393, 20] on span "Template experiment - [DATE] 20:40:08" at bounding box center [514, 28] width 288 height 18
drag, startPoint x: 374, startPoint y: 24, endPoint x: 635, endPoint y: 38, distance: 261.4
click at [635, 38] on div "Template experiment - [DATE] 20:40:08 Warning Complete Draft" at bounding box center [539, 28] width 338 height 21
click at [635, 37] on span "Template experiment - [DATE] 20:40:08" at bounding box center [514, 28] width 288 height 18
click at [371, 20] on span "Template experiment - [DATE] 20:40:08" at bounding box center [514, 28] width 288 height 18
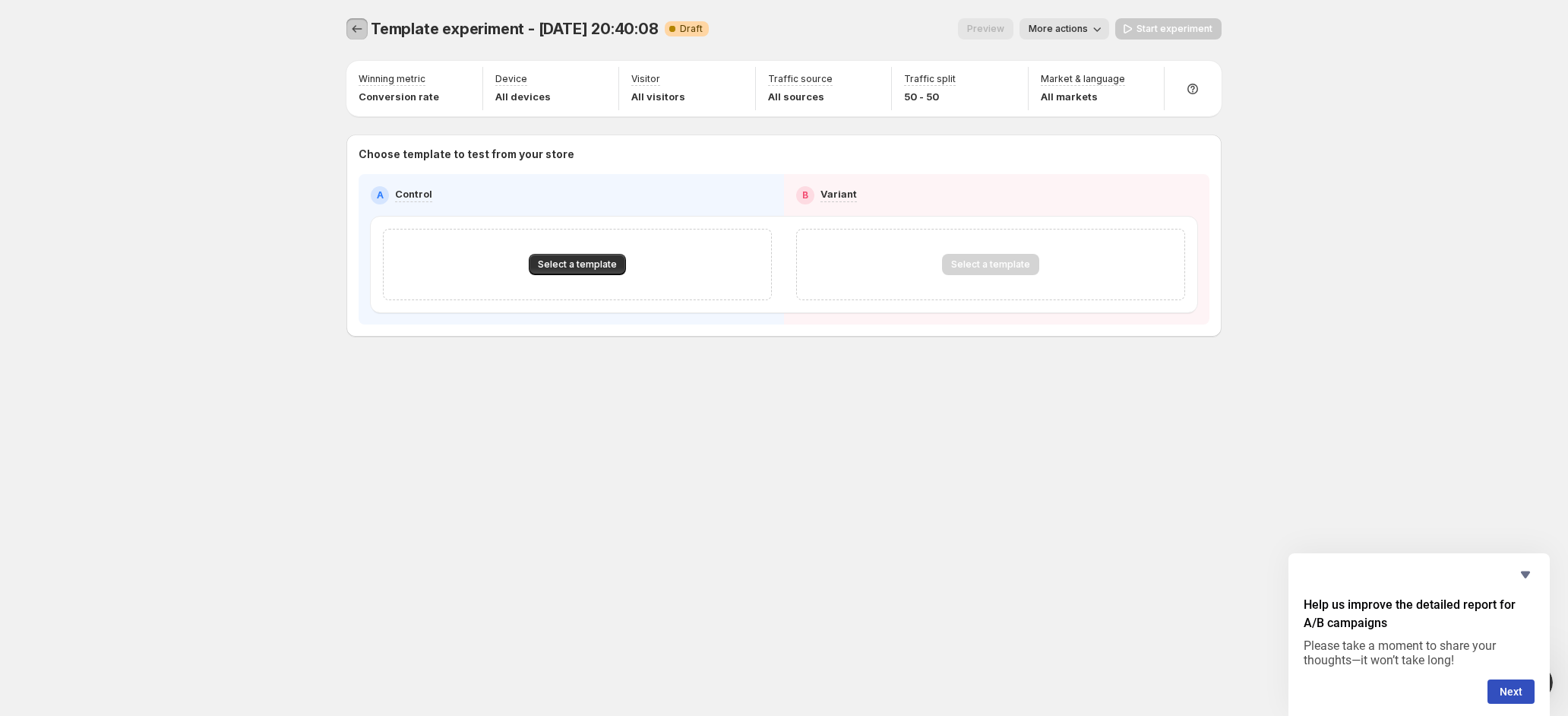
click at [366, 27] on button "Experiments" at bounding box center [356, 28] width 21 height 21
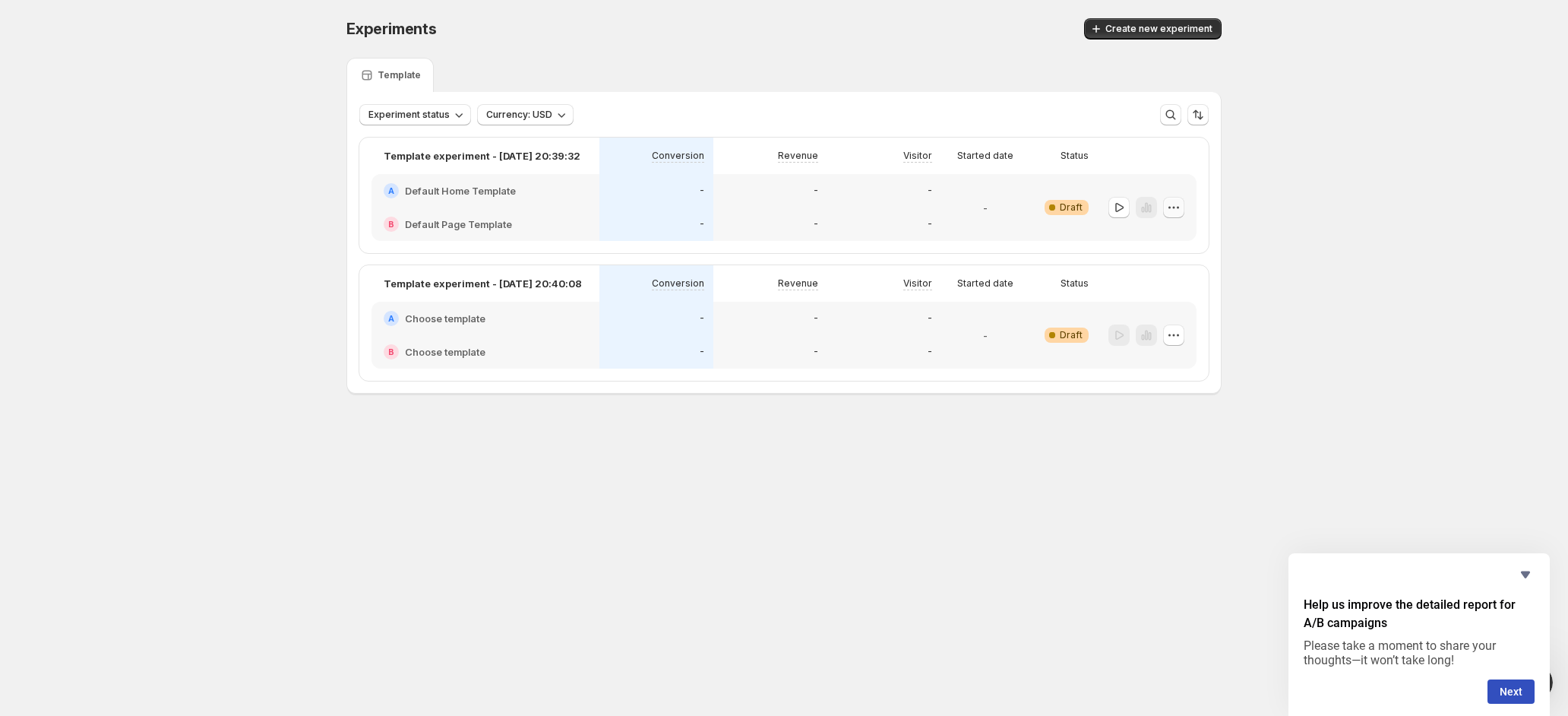
click at [1173, 205] on icon "button" at bounding box center [1173, 207] width 15 height 15
click at [1165, 316] on span "Delete" at bounding box center [1161, 315] width 31 height 12
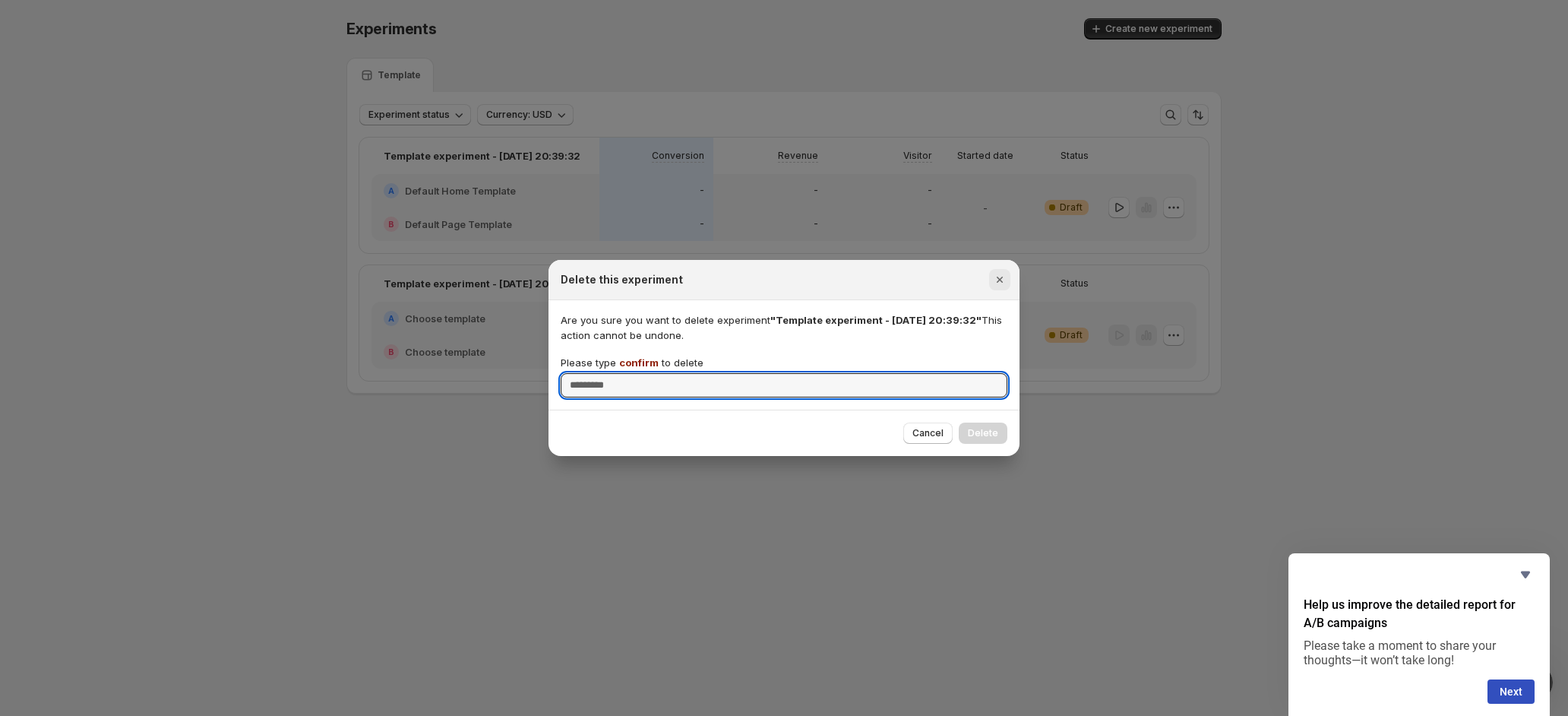
click at [994, 279] on icon "Close" at bounding box center [999, 279] width 15 height 15
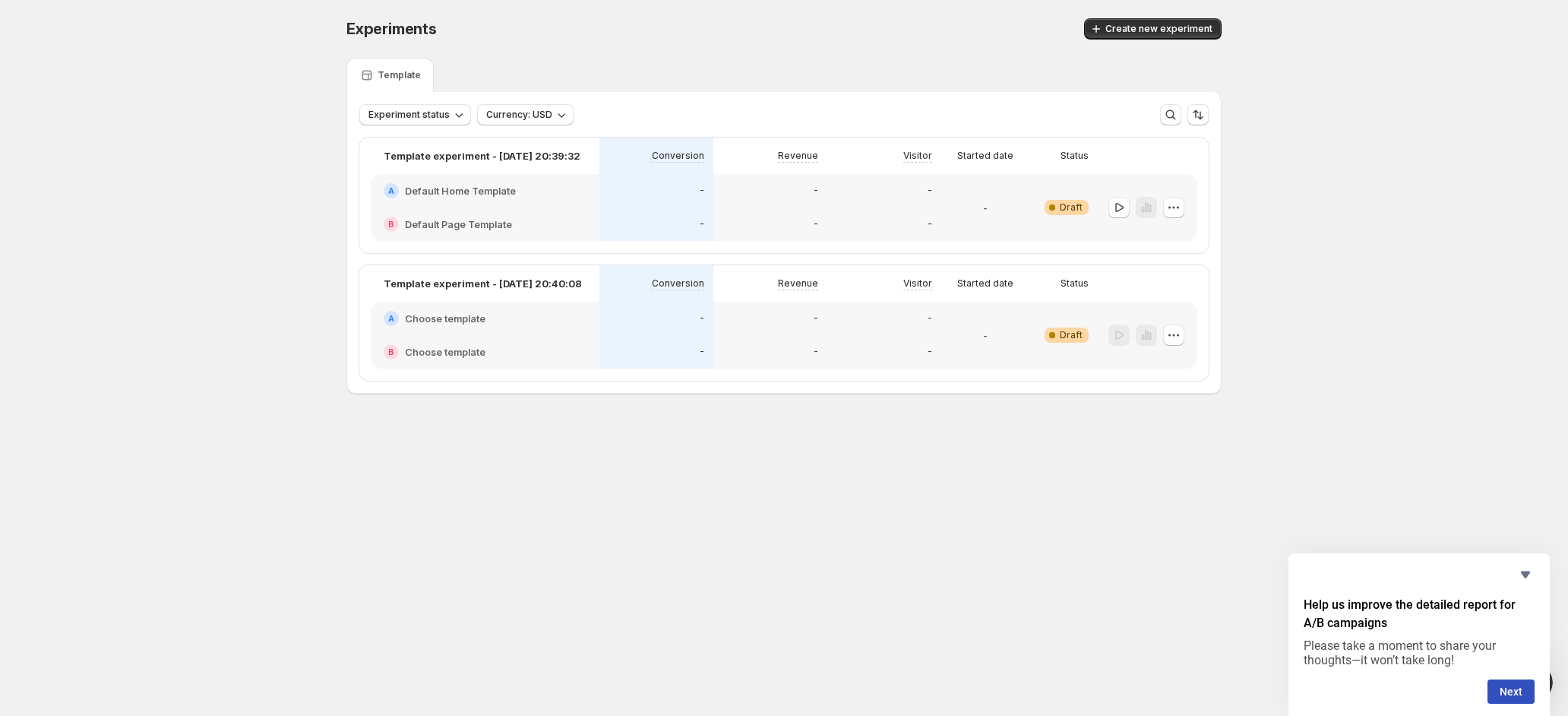
click at [824, 202] on div "-" at bounding box center [770, 191] width 114 height 34
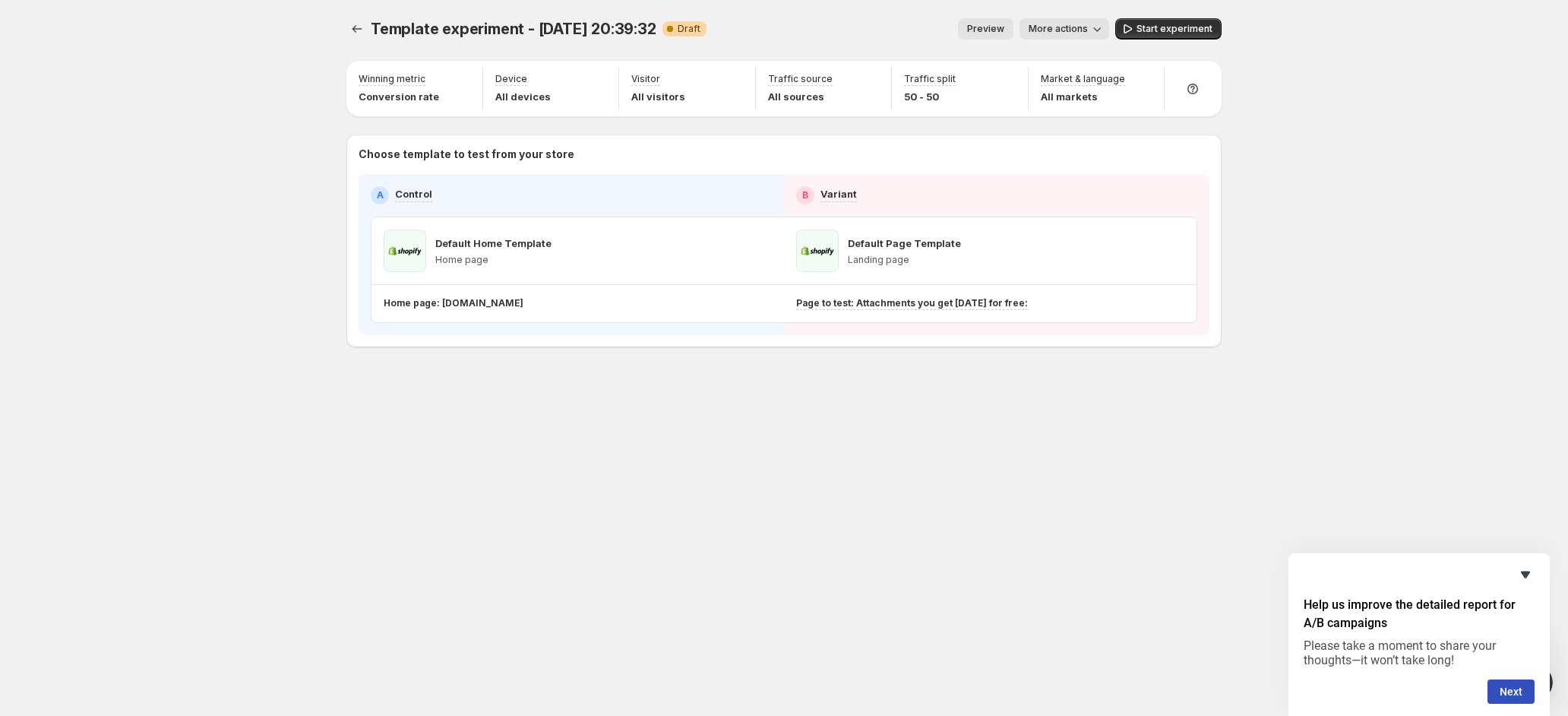
click at [1517, 571] on icon "Hide survey" at bounding box center [1526, 574] width 18 height 18
